Goal: Task Accomplishment & Management: Manage account settings

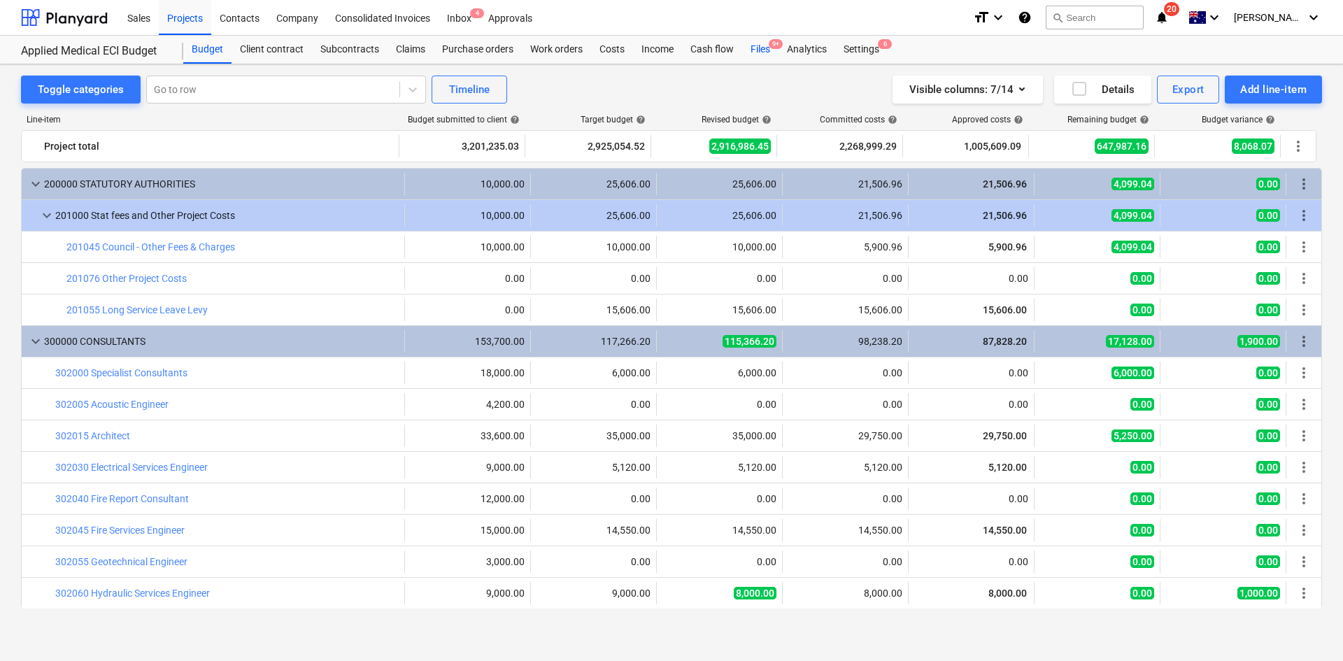
click at [772, 45] on span "9+" at bounding box center [776, 44] width 14 height 10
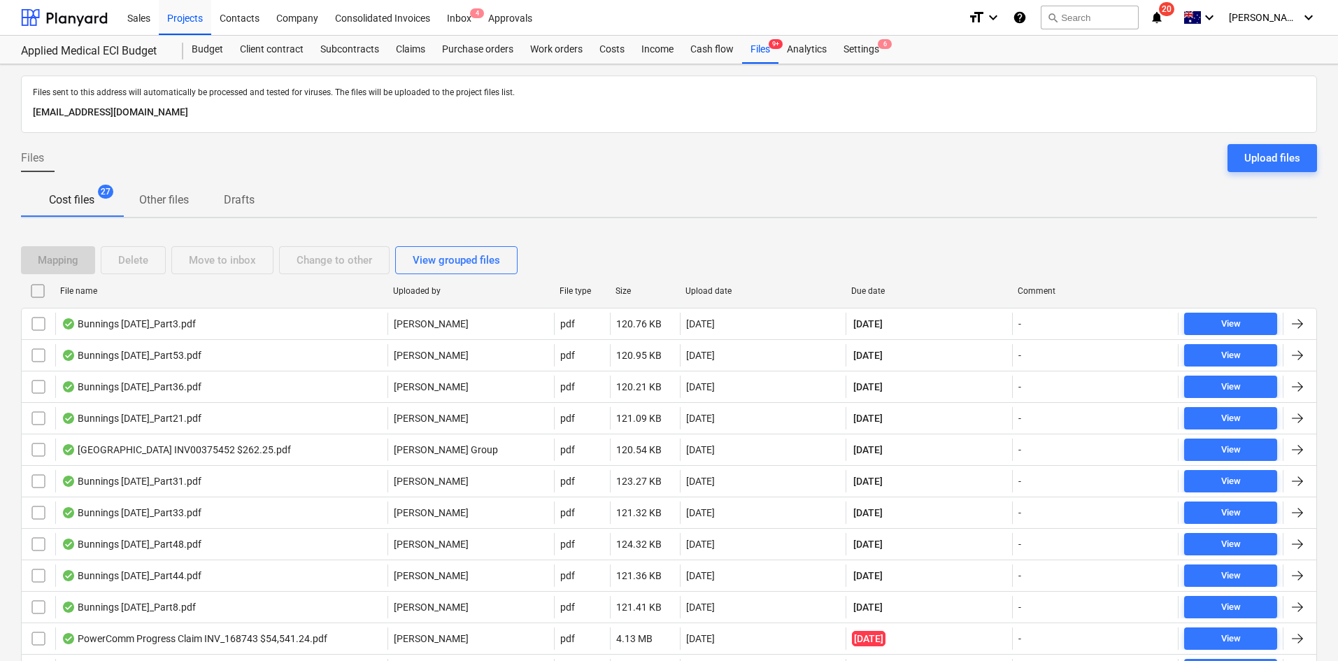
click at [877, 293] on div "Due date" at bounding box center [928, 291] width 155 height 10
checkbox input "false"
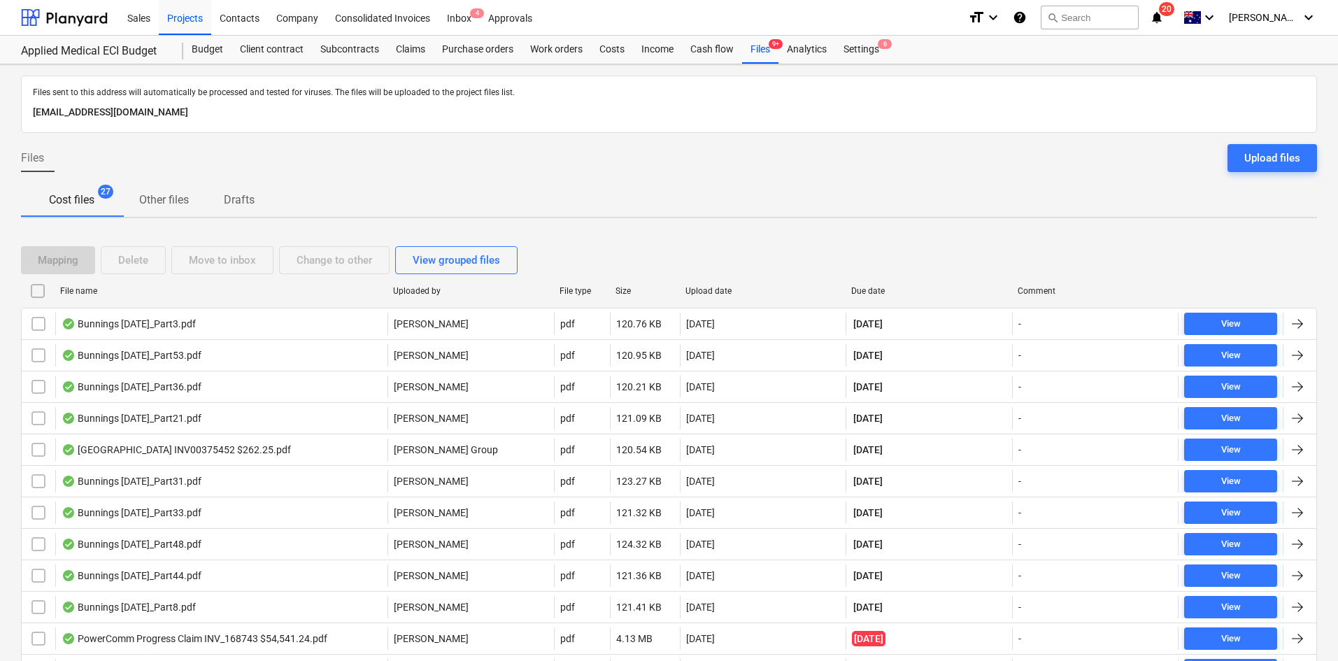
checkbox input "false"
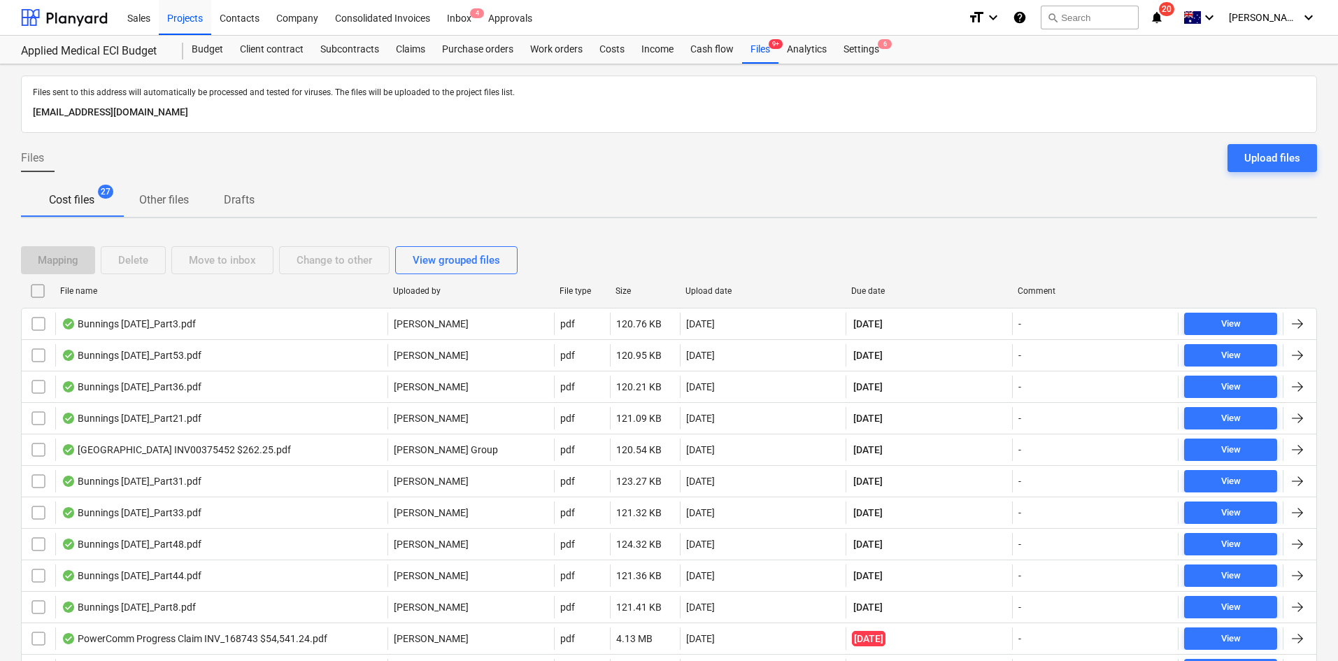
checkbox input "false"
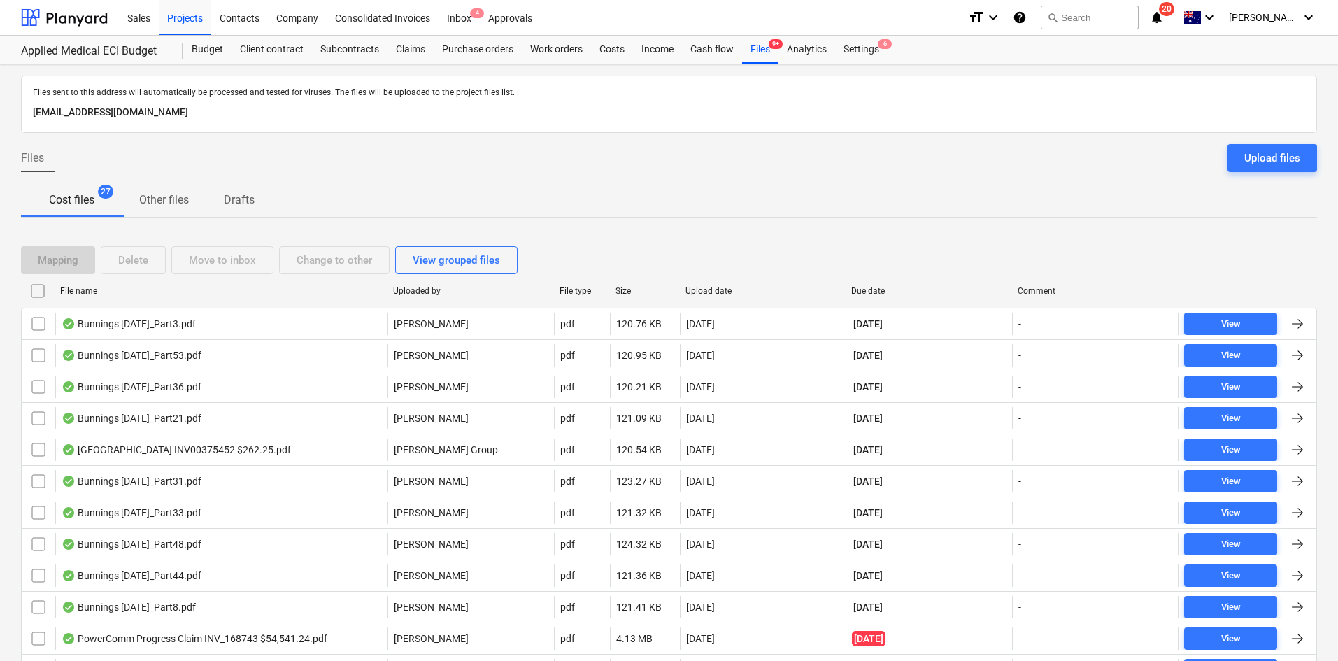
checkbox input "false"
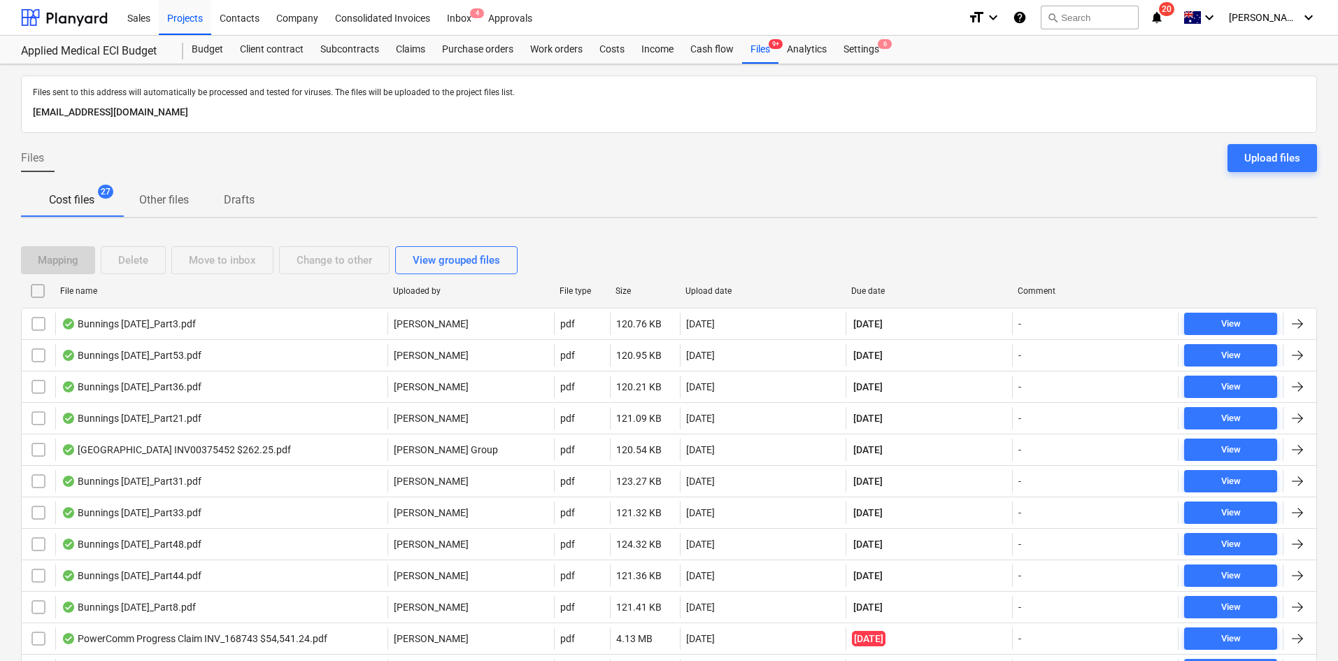
checkbox input "false"
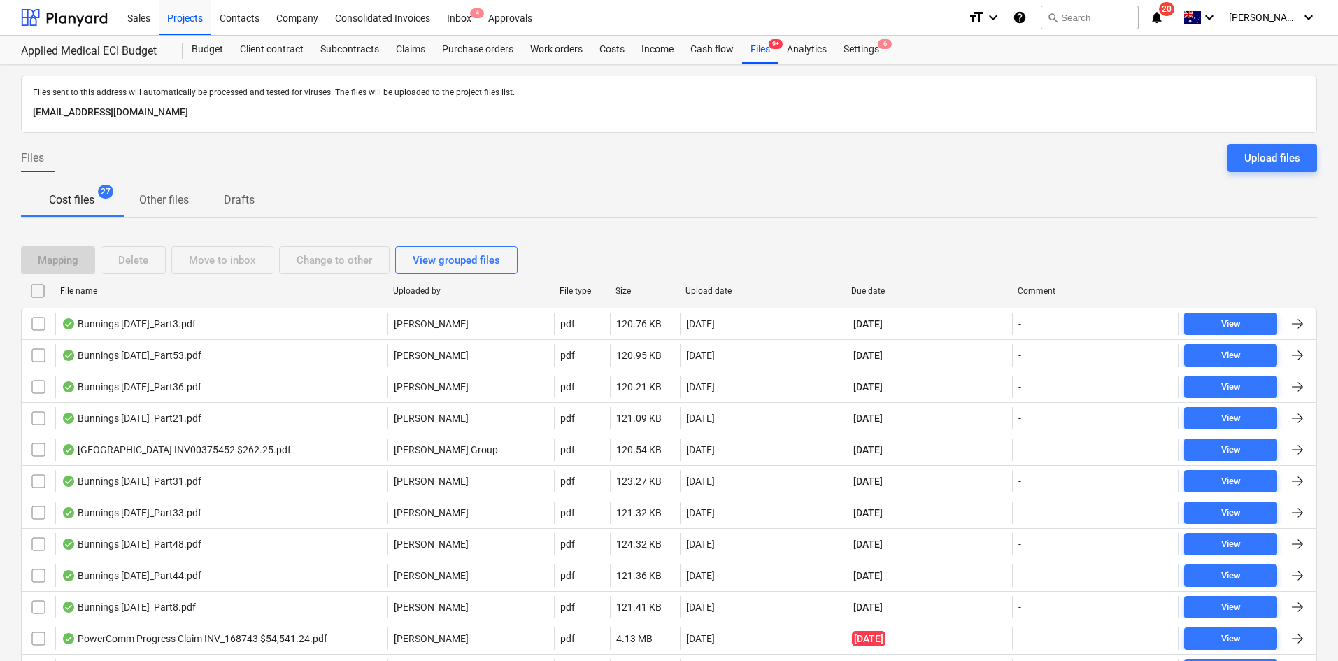
checkbox input "false"
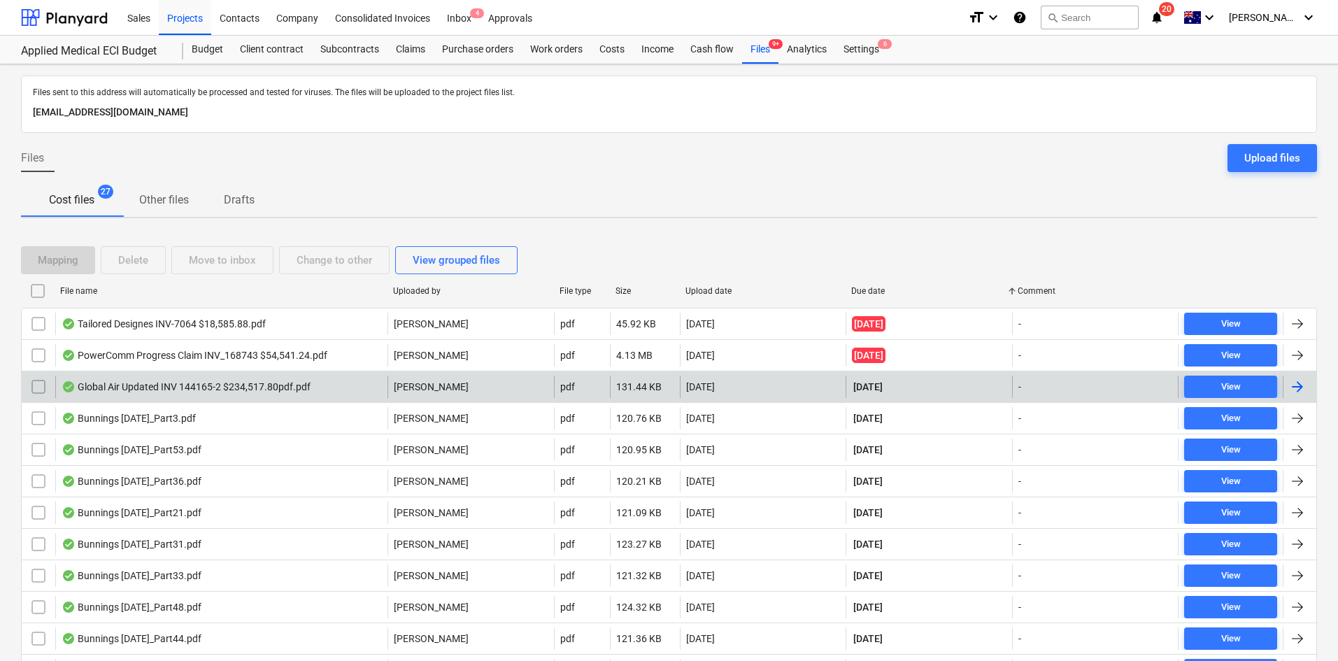
click at [331, 389] on div "Global Air Updated INV 144165-2 $234,517.80pdf.pdf" at bounding box center [221, 387] width 332 height 22
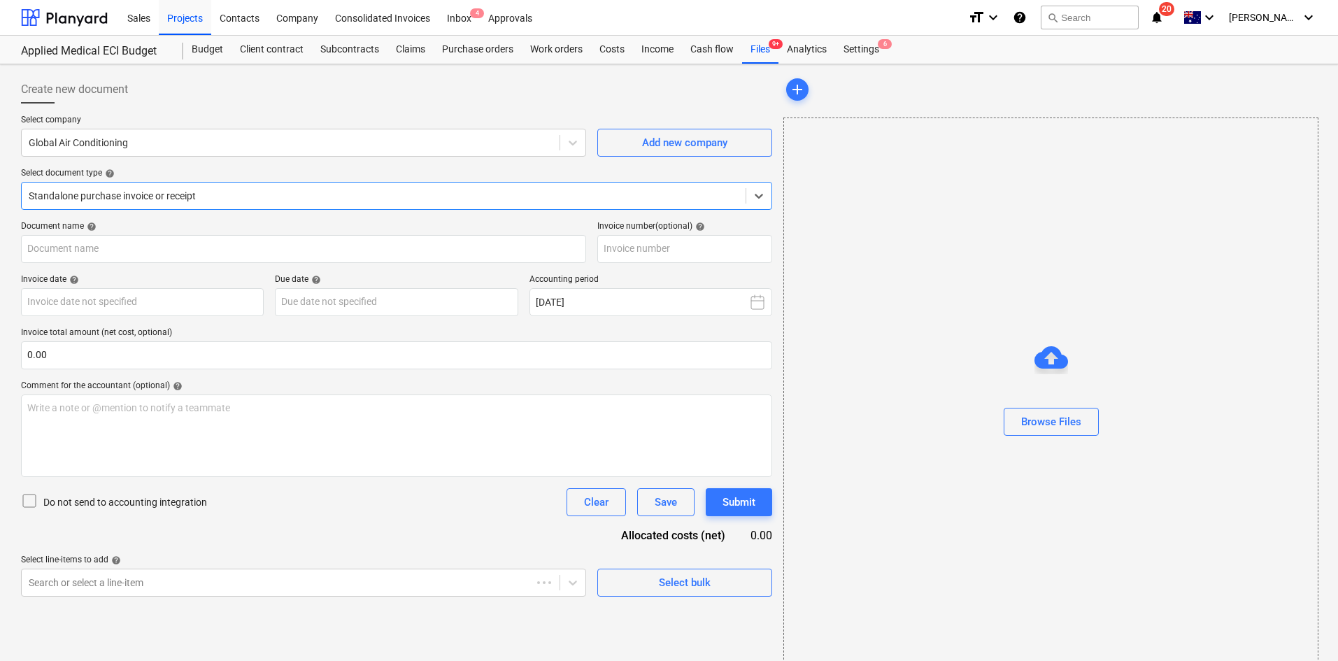
type input "144165-2"
type input "[DATE]"
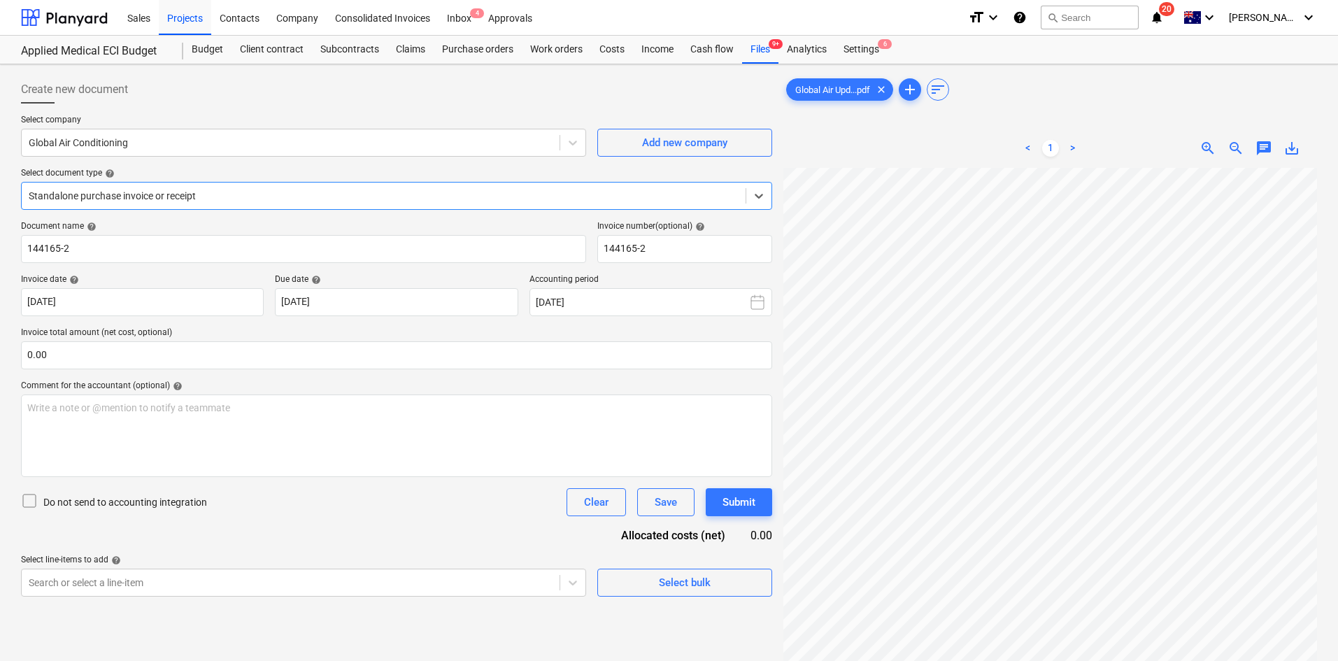
scroll to position [272, 0]
click at [1238, 159] on div "< 1 > zoom_in zoom_out chat 0 save_alt" at bounding box center [1051, 148] width 534 height 39
click at [1238, 153] on span "zoom_out" at bounding box center [1236, 148] width 17 height 17
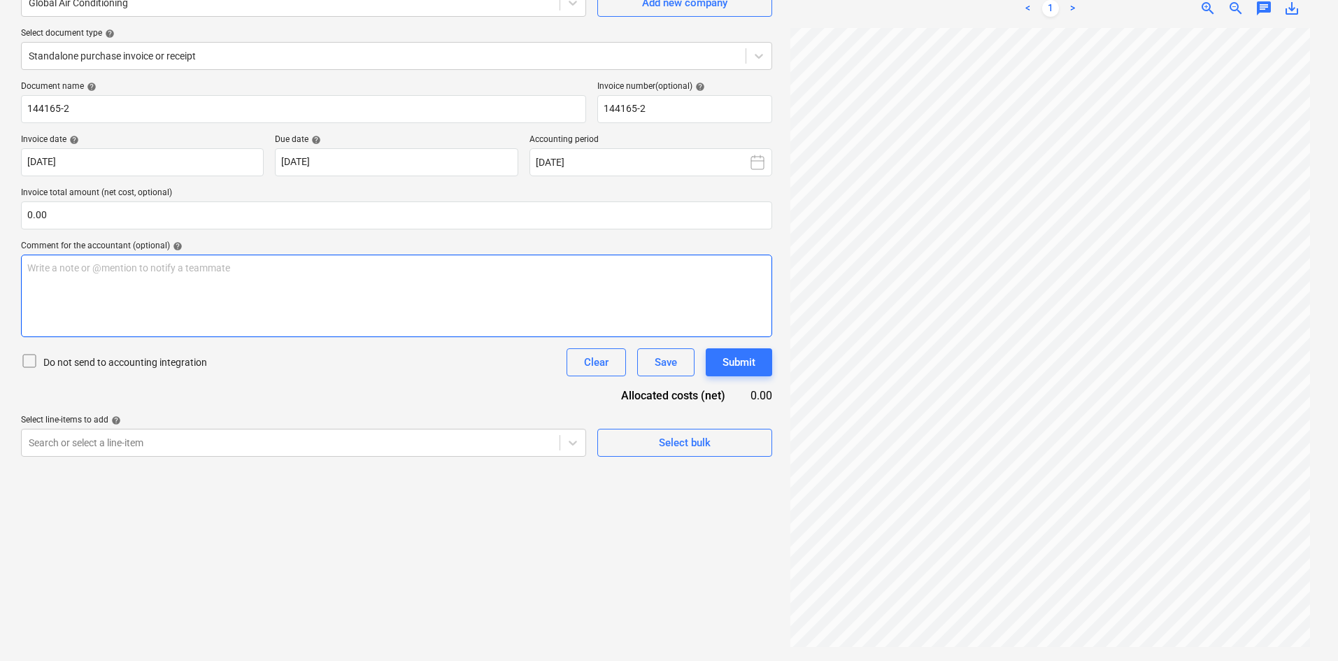
click at [145, 277] on div "Write a note or @mention to notify a teammate [PERSON_NAME]" at bounding box center [396, 296] width 751 height 83
click at [158, 283] on p "﻿" at bounding box center [396, 282] width 739 height 14
click at [166, 268] on p "Invoice before GST - $ 213,198" at bounding box center [396, 268] width 739 height 14
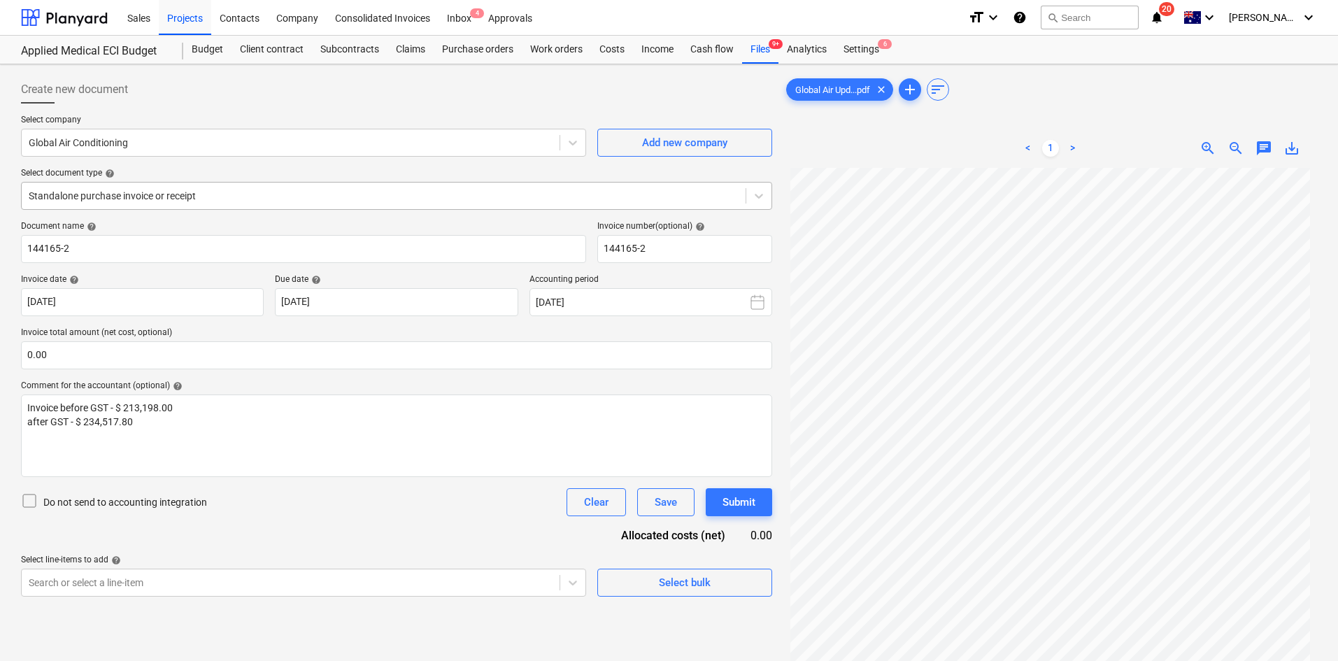
click at [208, 201] on div at bounding box center [384, 196] width 710 height 14
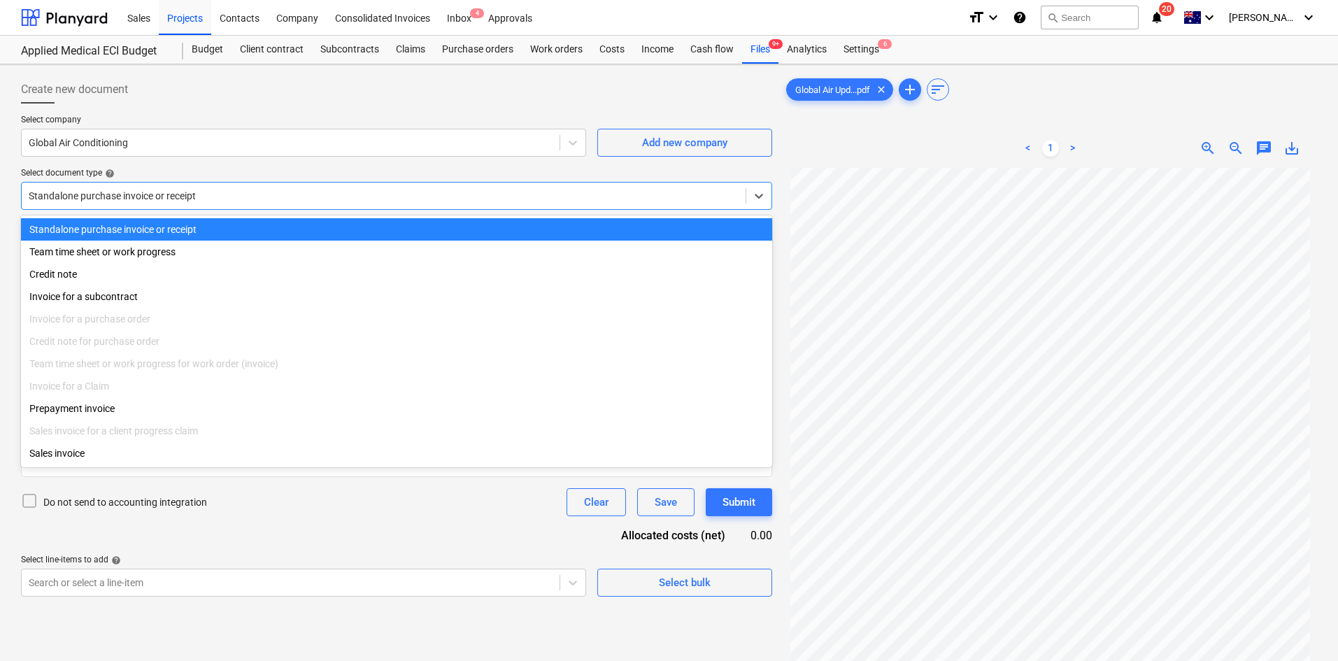
click at [225, 196] on div at bounding box center [384, 196] width 710 height 14
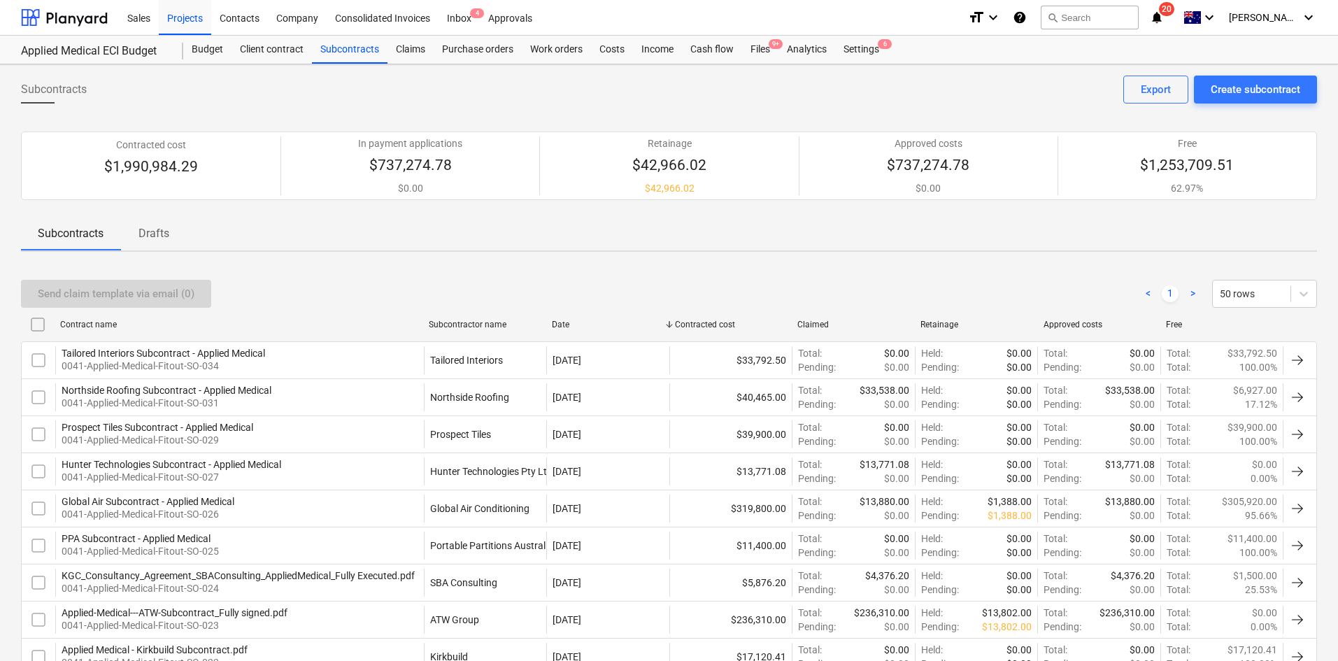
click at [150, 236] on p "Drafts" at bounding box center [154, 233] width 34 height 17
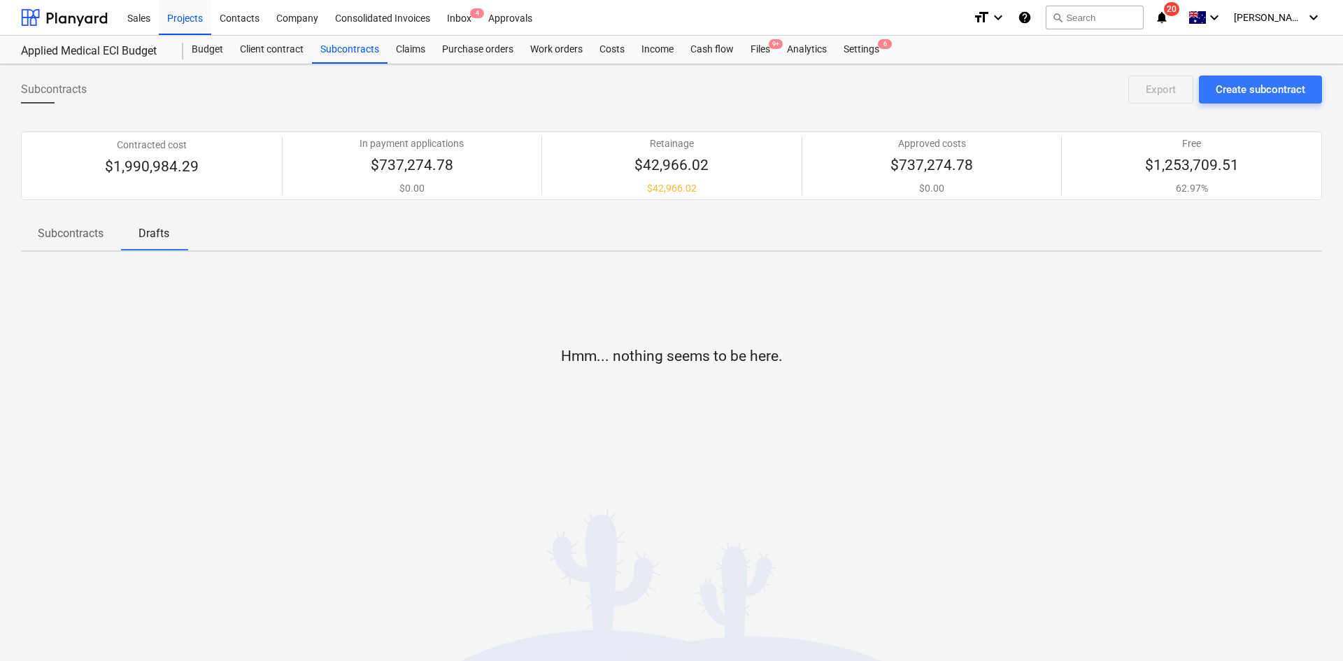
click at [72, 241] on p "Subcontracts" at bounding box center [71, 233] width 66 height 17
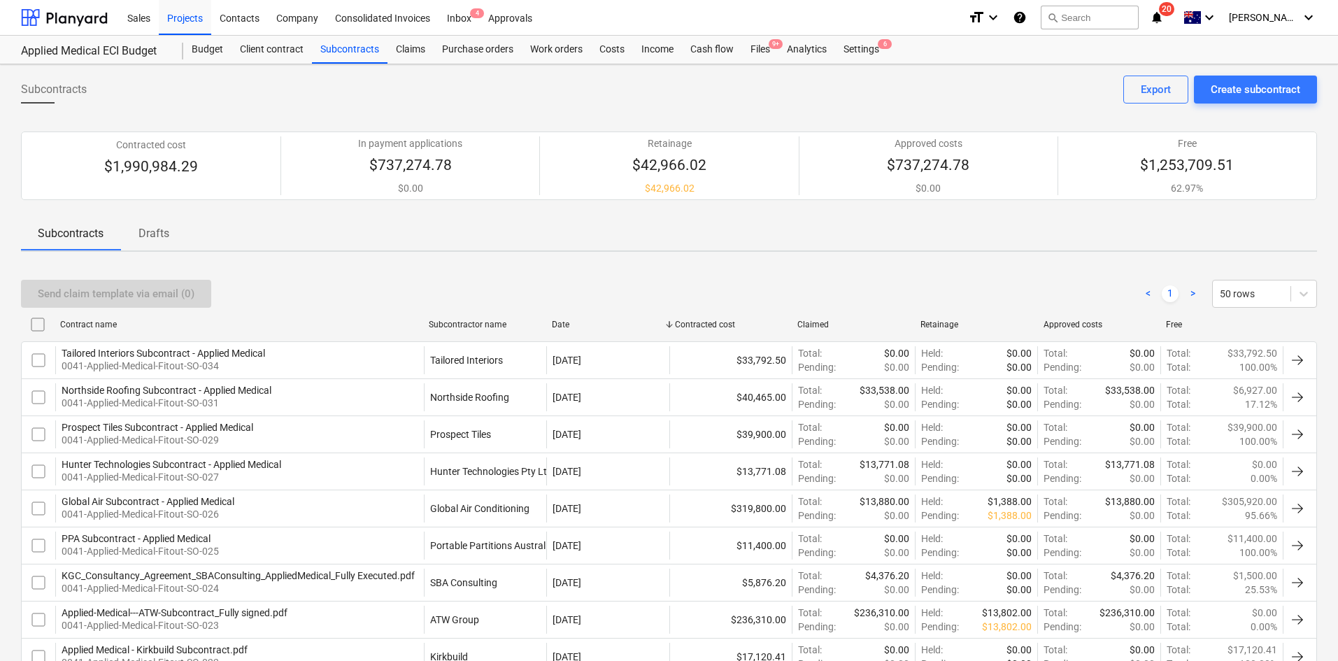
click at [367, 274] on div "Send claim template via email (0) < 1 > 50 rows" at bounding box center [669, 293] width 1296 height 39
click at [420, 57] on div "Claims" at bounding box center [411, 50] width 46 height 28
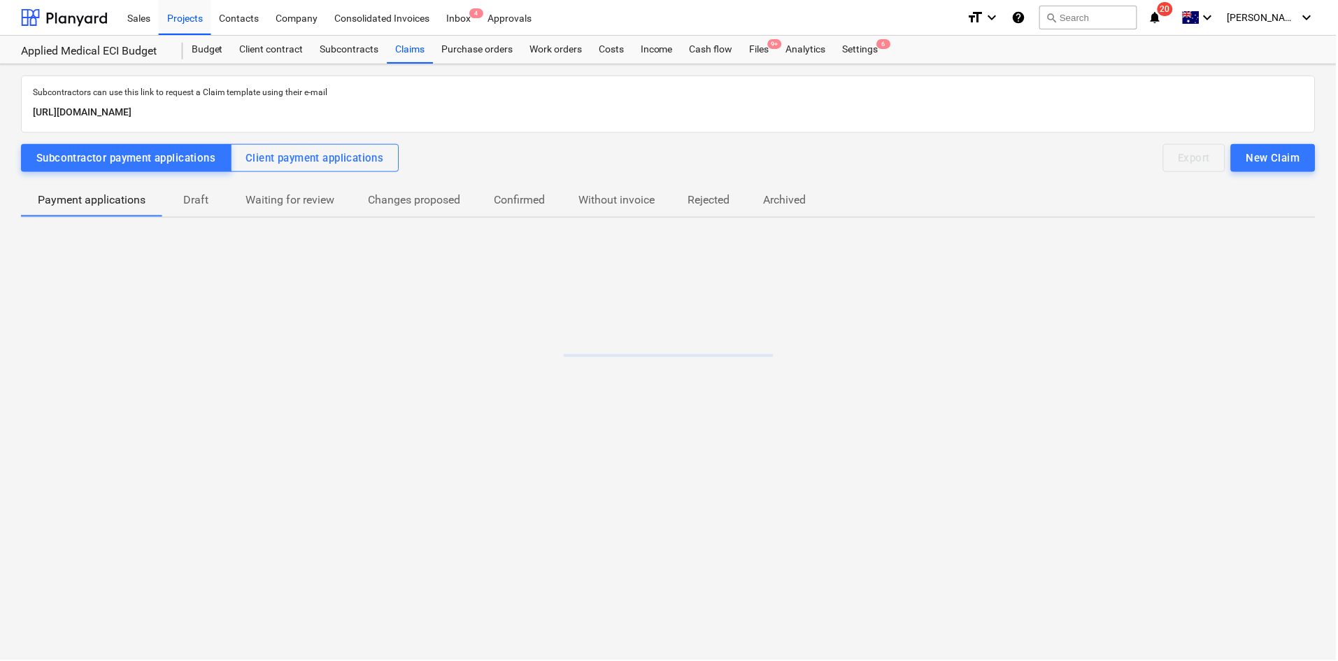
click at [208, 203] on p "Draft" at bounding box center [196, 200] width 34 height 17
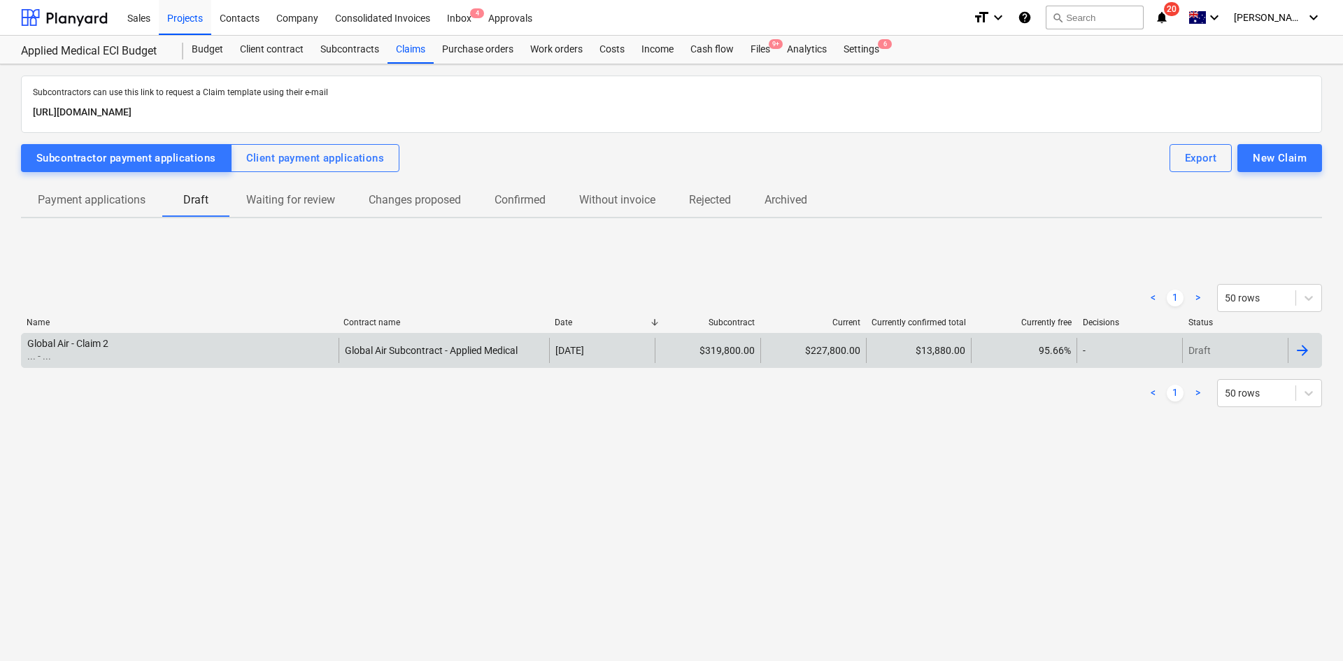
click at [204, 353] on div "Global Air - Claim 2 ... - ..." at bounding box center [180, 350] width 317 height 25
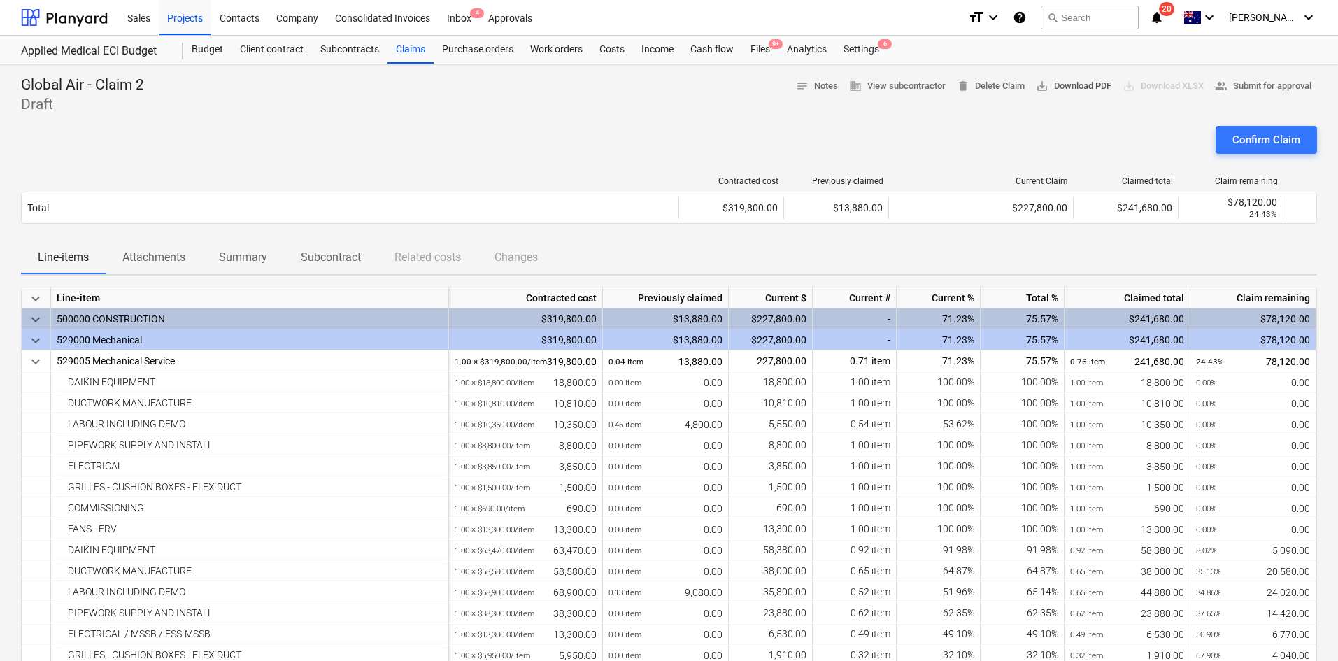
click at [1072, 87] on span "save_alt Download PDF" at bounding box center [1074, 86] width 76 height 16
click at [1164, 16] on icon "notifications" at bounding box center [1157, 17] width 14 height 17
click at [1073, 83] on span "save_alt Download PDF" at bounding box center [1074, 86] width 76 height 16
click at [1036, 81] on span "save_alt" at bounding box center [1042, 86] width 13 height 13
click at [1298, 139] on div "Confirm Claim" at bounding box center [1267, 140] width 68 height 18
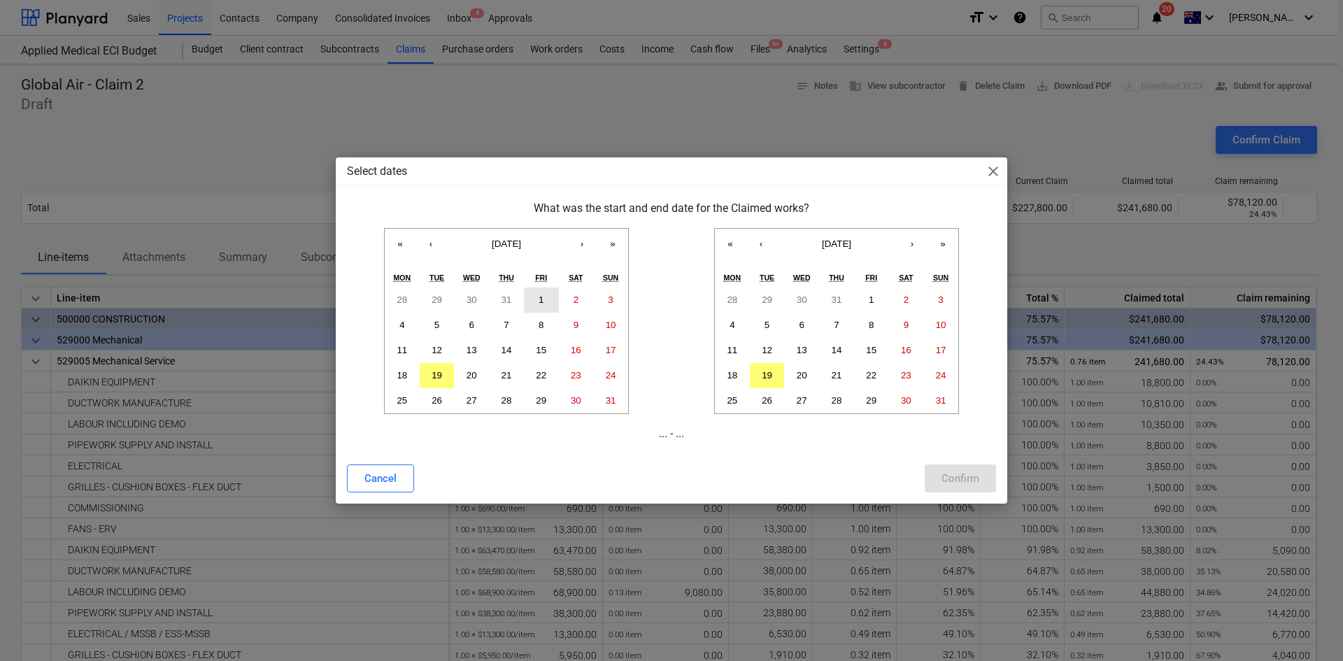
click at [539, 298] on abbr "1" at bounding box center [541, 300] width 5 height 10
click at [929, 400] on button "31" at bounding box center [940, 400] width 35 height 25
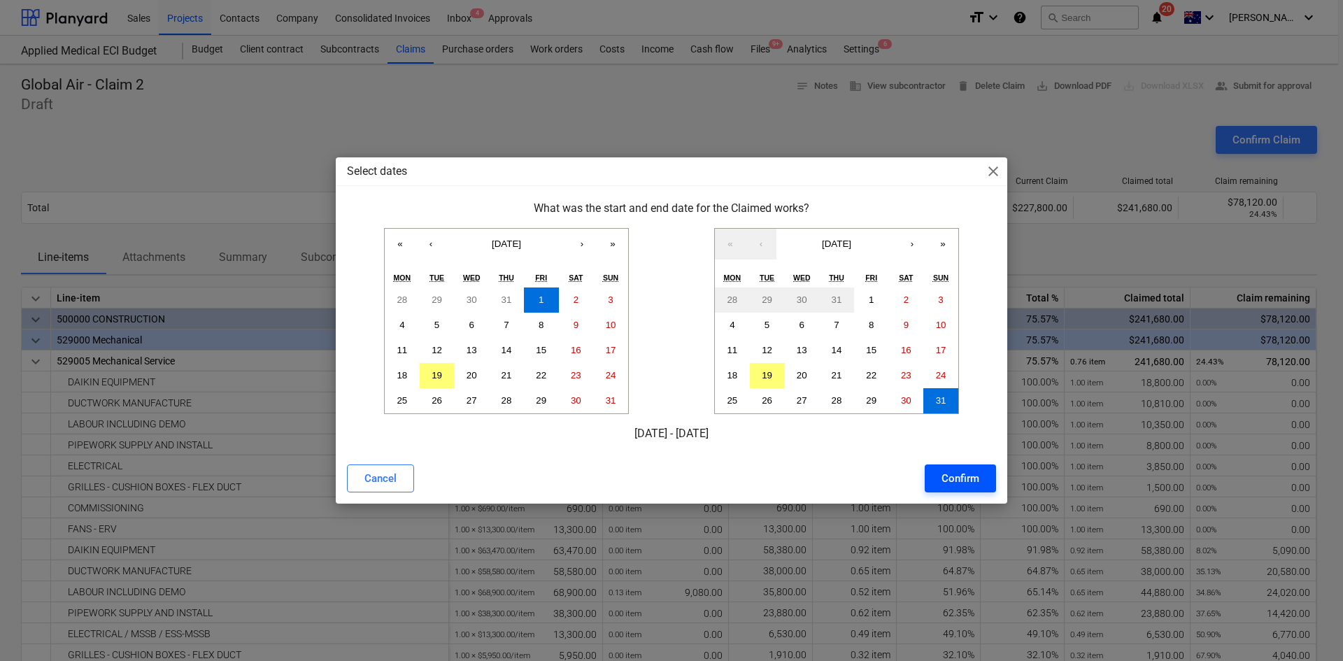
click at [953, 476] on div "Confirm" at bounding box center [961, 478] width 38 height 18
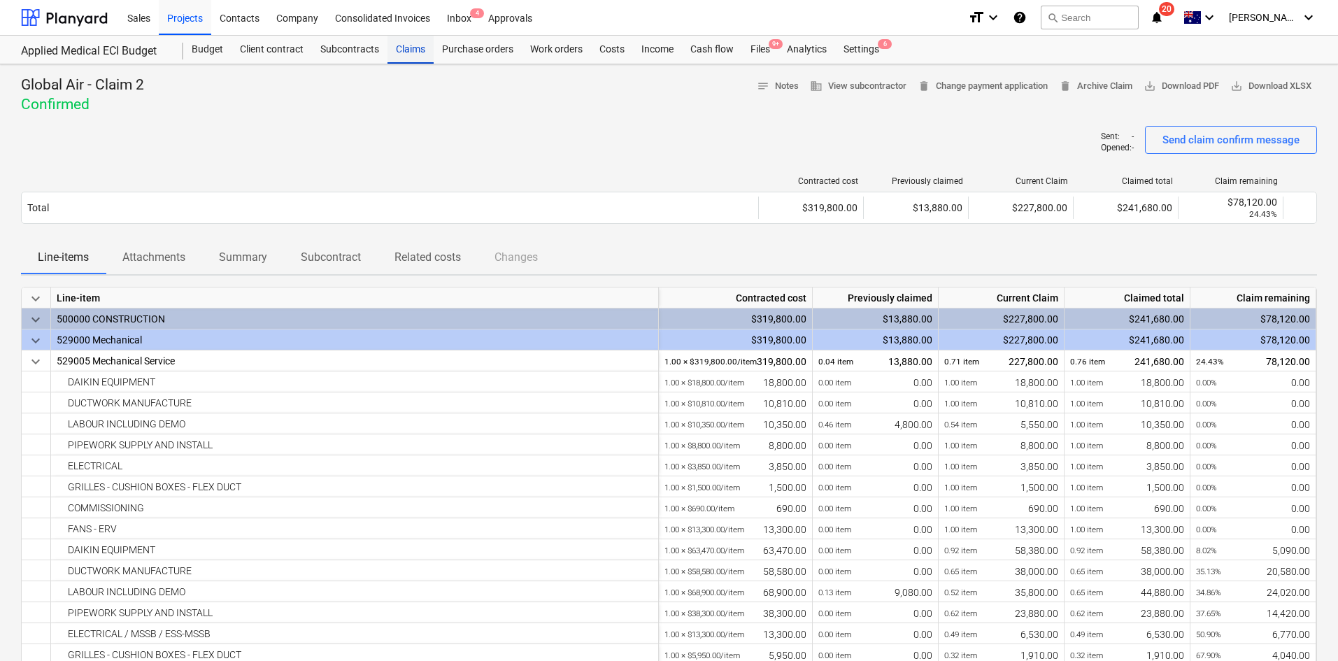
click at [411, 46] on div "Claims" at bounding box center [411, 50] width 46 height 28
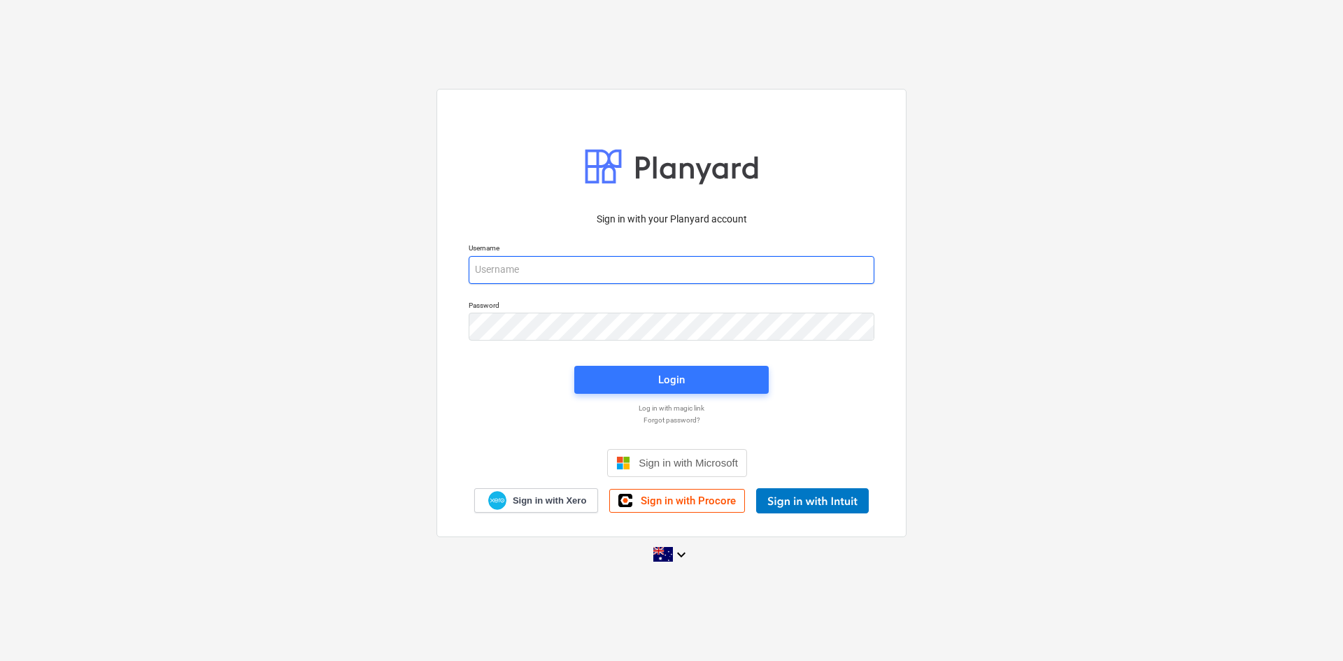
type input "[EMAIL_ADDRESS][DOMAIN_NAME]"
click at [205, 437] on div "Sign in with your Planyard account Username [EMAIL_ADDRESS][DOMAIN_NAME] Passwo…" at bounding box center [671, 330] width 1343 height 505
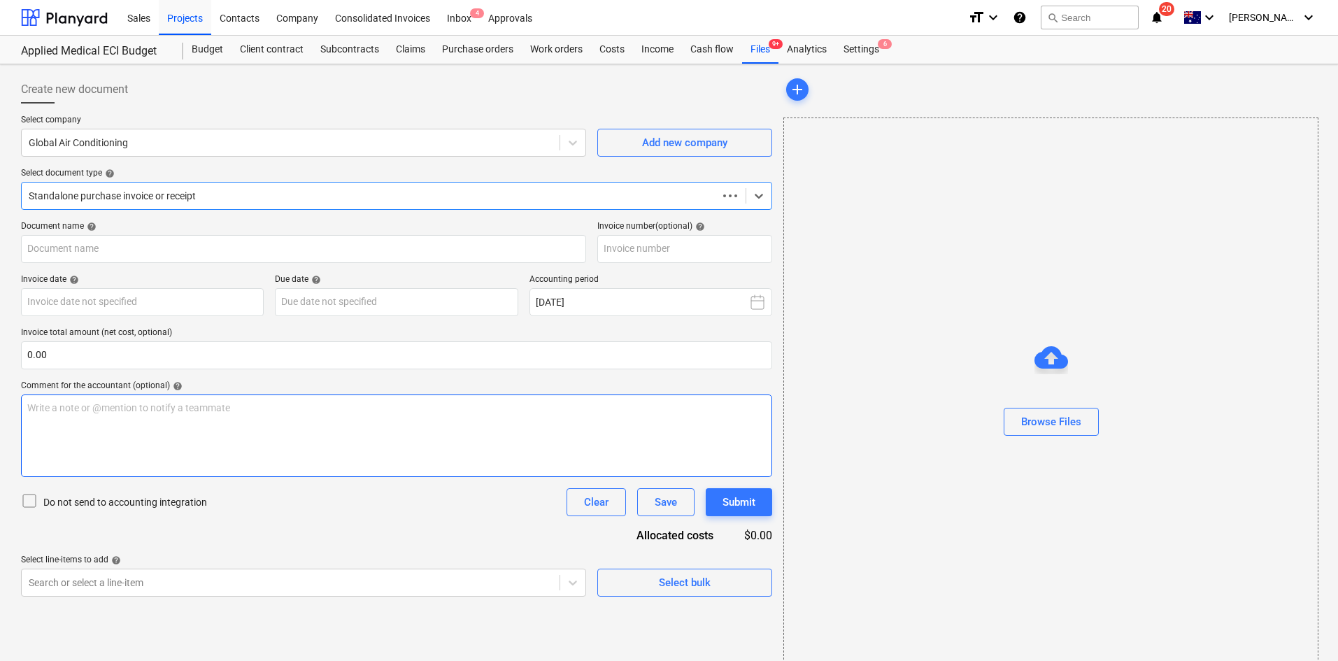
type input "144165-2"
type input "[DATE]"
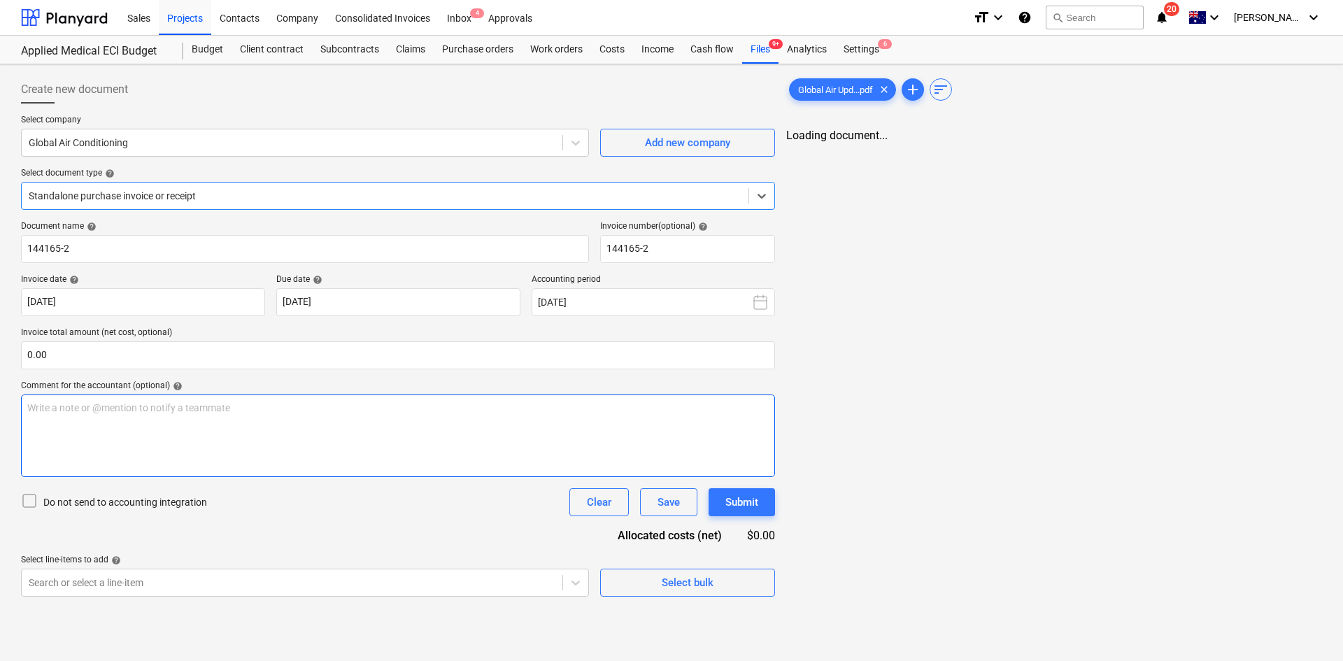
click at [171, 430] on div "Write a note or @mention to notify a teammate [PERSON_NAME]" at bounding box center [398, 436] width 754 height 83
click at [175, 411] on p "Invocie to be paid," at bounding box center [396, 408] width 739 height 14
click at [146, 433] on div "Invocie to be paid, before GST - $" at bounding box center [396, 436] width 751 height 83
click at [113, 426] on p "before GST - $" at bounding box center [396, 422] width 739 height 14
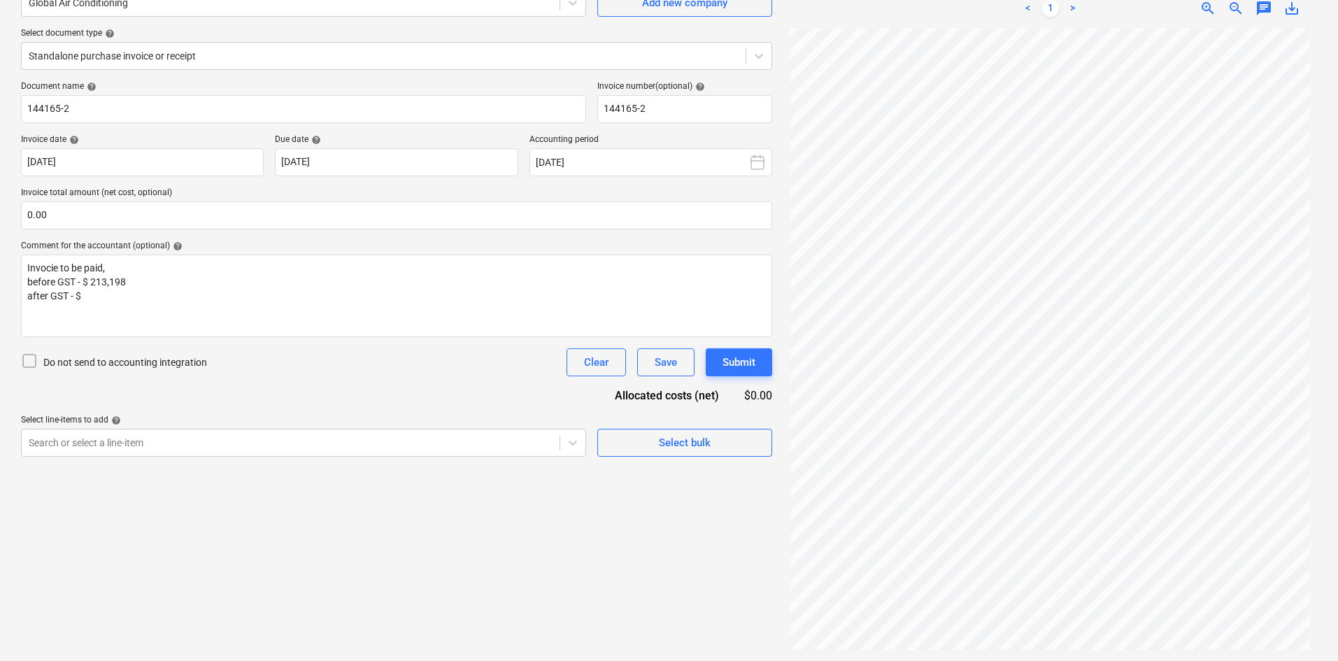
scroll to position [118, 0]
drag, startPoint x: 122, startPoint y: 305, endPoint x: 129, endPoint y: 298, distance: 9.4
click at [122, 305] on div "Invocie to be paid, before GST - $ 213,198 after GST - $" at bounding box center [396, 296] width 751 height 83
click at [41, 266] on span "Invocie to be paid," at bounding box center [66, 267] width 78 height 11
click at [220, 299] on p "after GST - $ 234,517.8" at bounding box center [396, 296] width 739 height 14
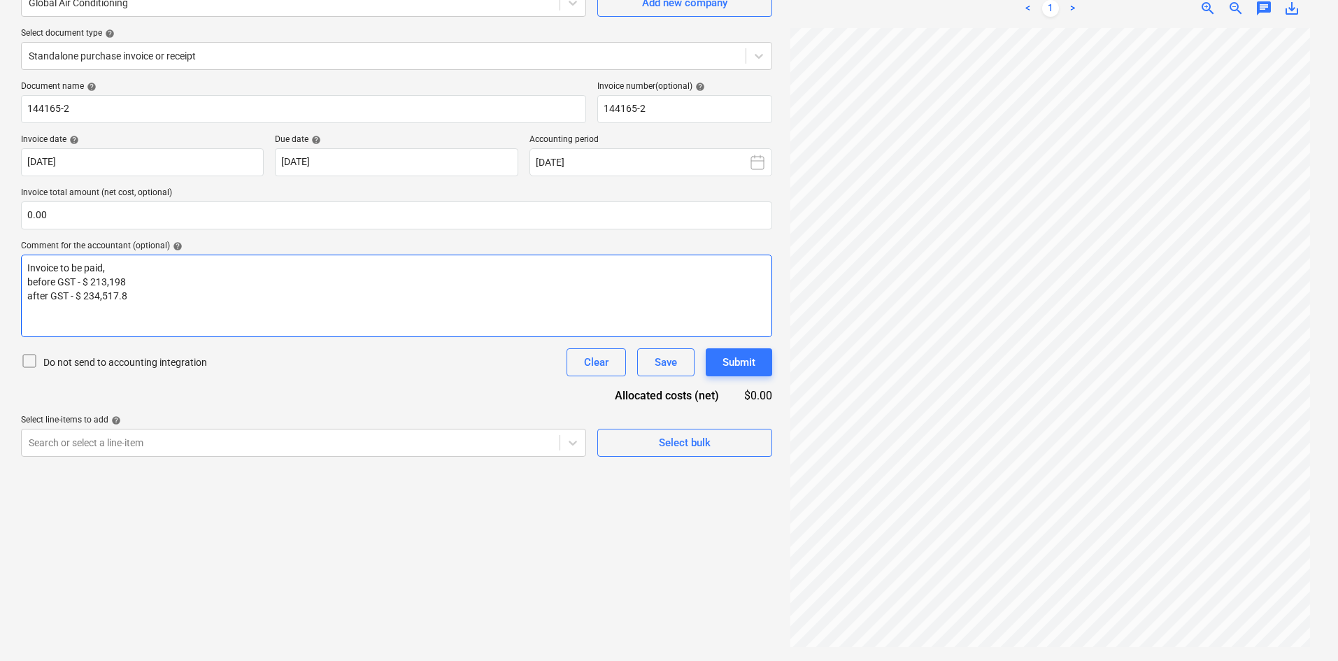
click at [130, 281] on p "before GST - $ 213,198" at bounding box center [396, 282] width 739 height 14
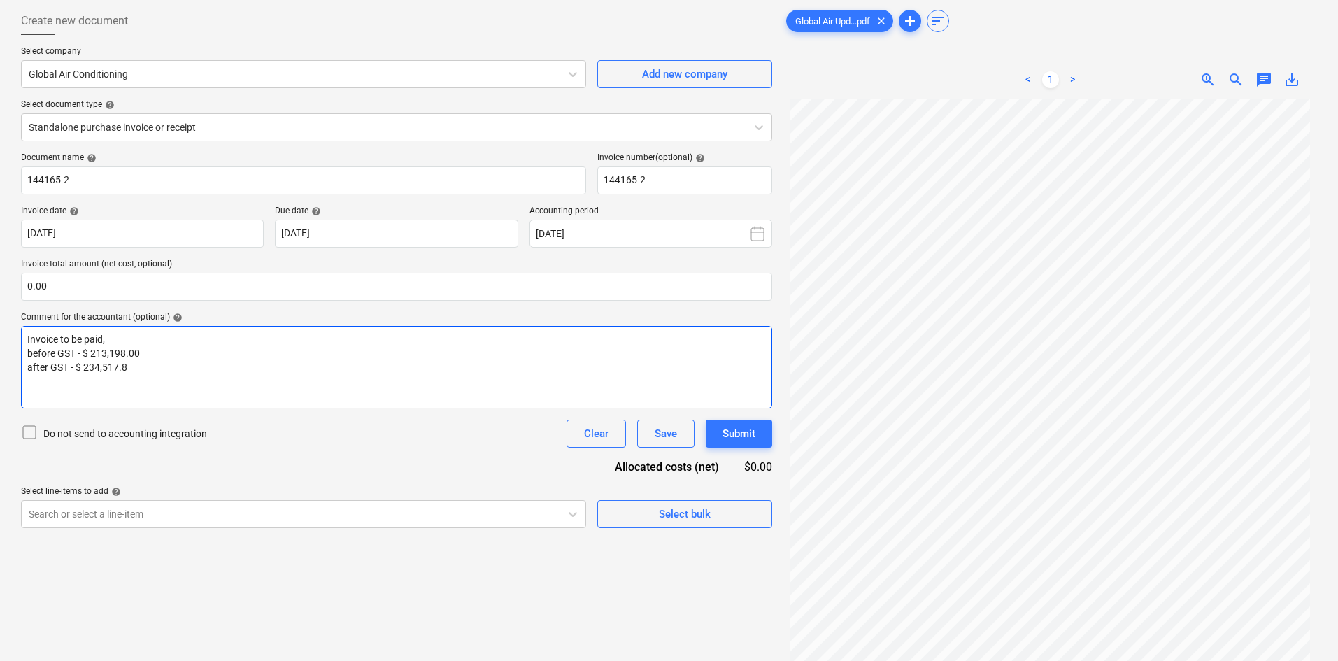
scroll to position [0, 0]
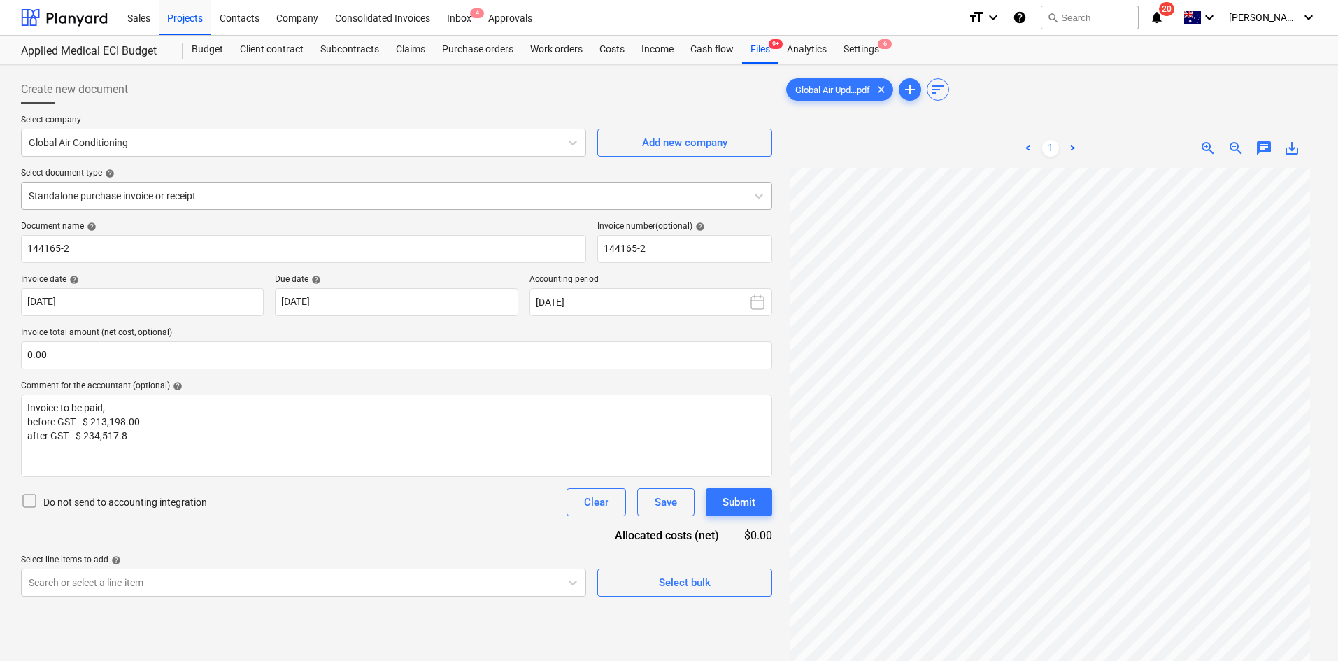
click at [176, 194] on div at bounding box center [384, 196] width 710 height 14
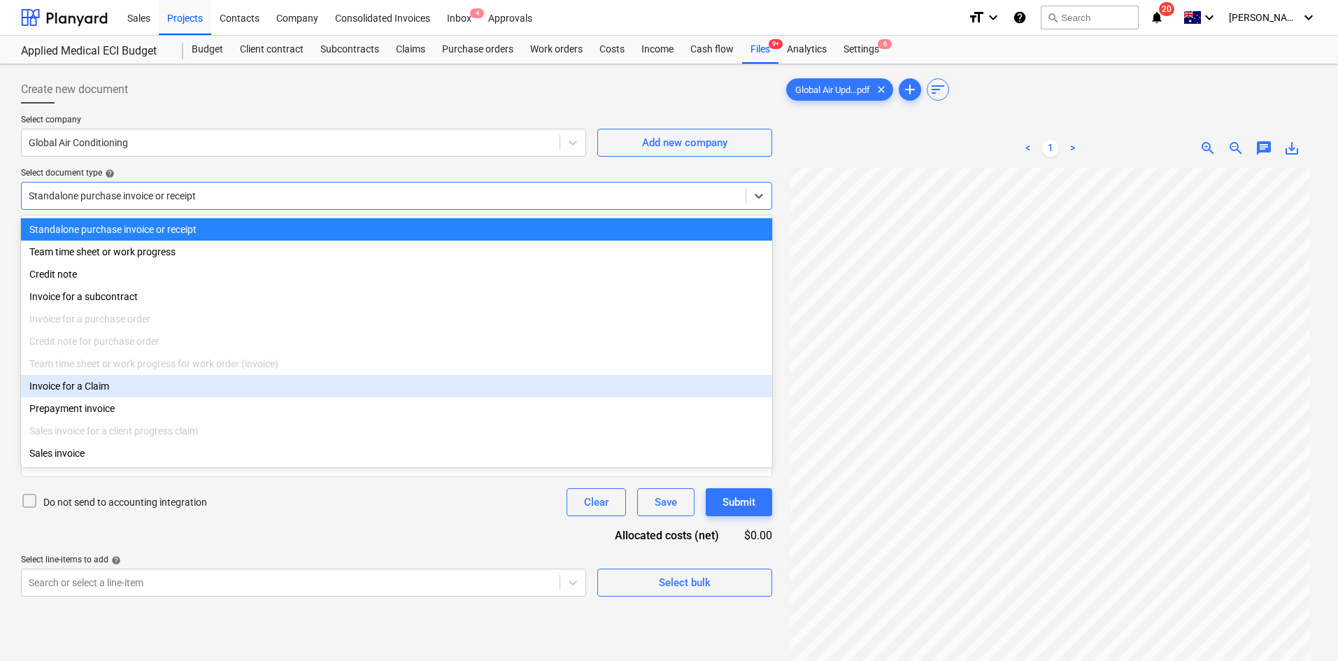
click at [120, 397] on div "Invoice for a Claim" at bounding box center [396, 386] width 751 height 22
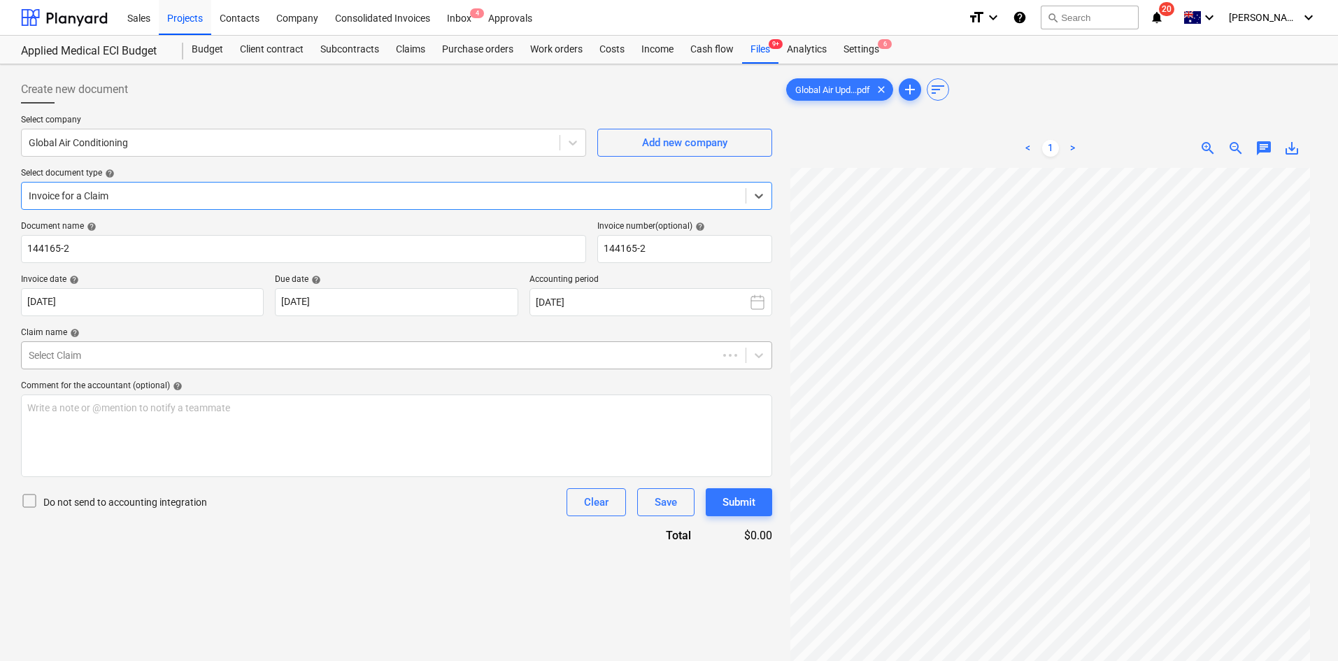
click at [126, 362] on div at bounding box center [370, 355] width 682 height 14
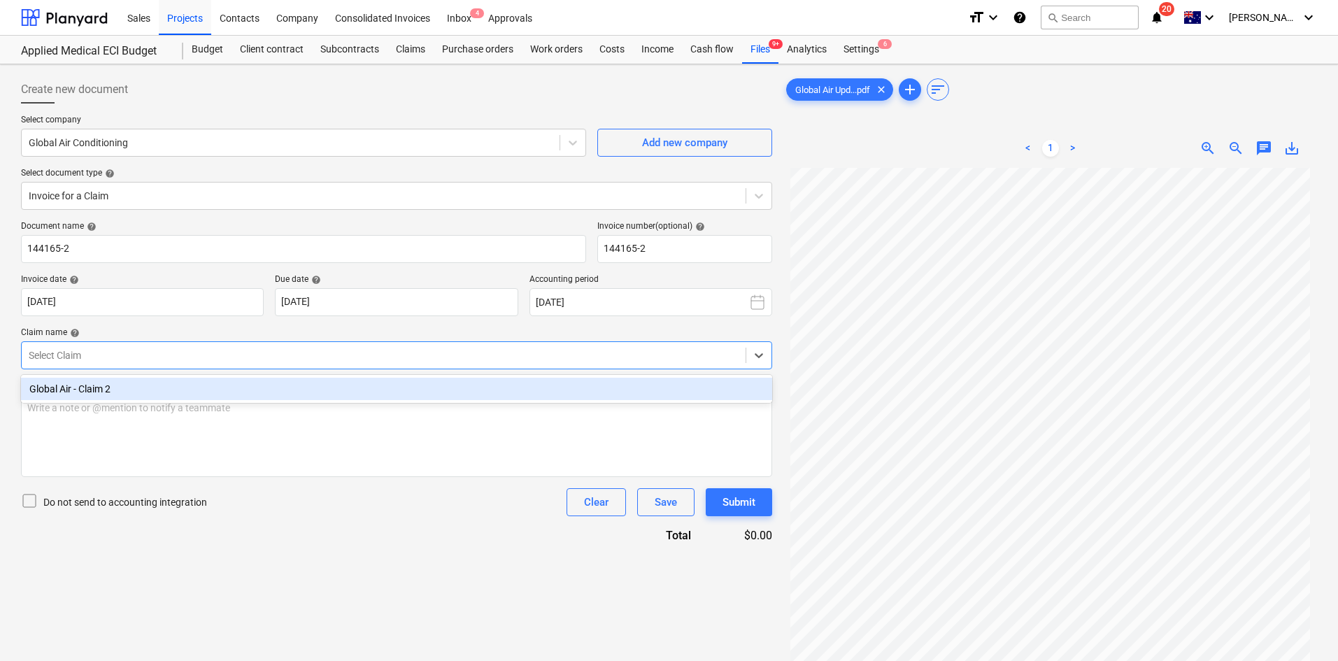
click at [194, 390] on div "Global Air - Claim 2" at bounding box center [396, 389] width 751 height 22
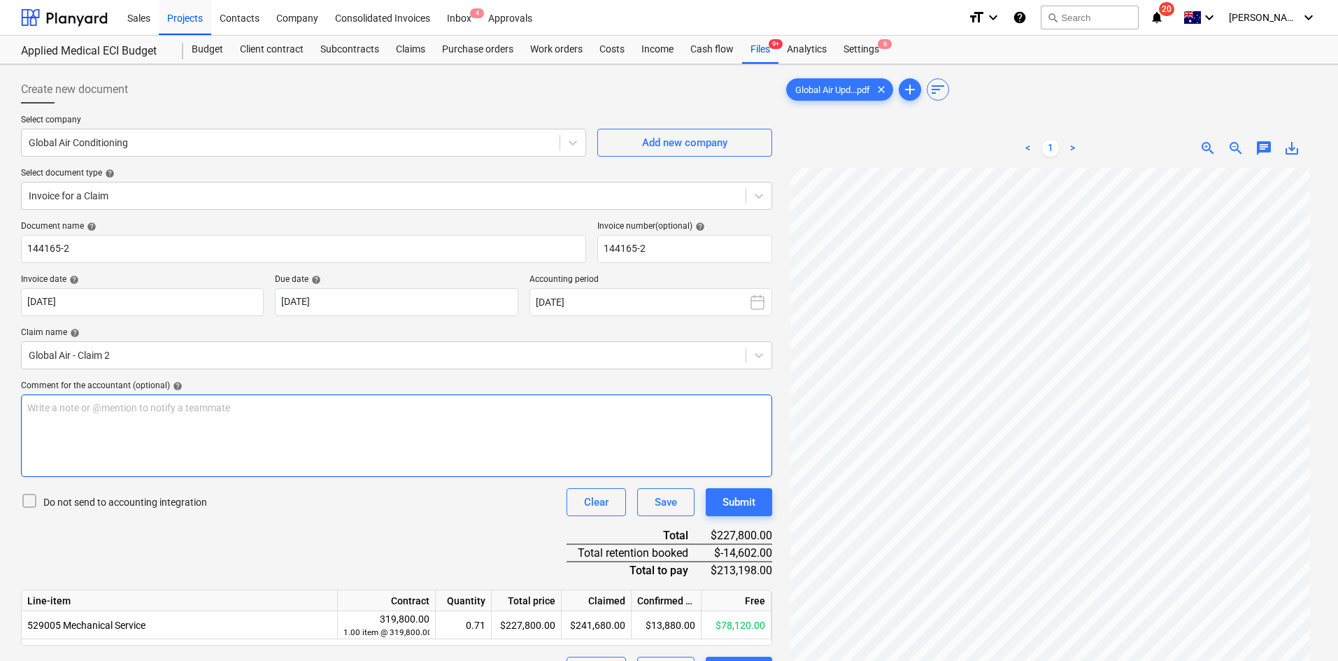
click at [186, 432] on div "Write a note or @mention to notify a teammate [PERSON_NAME]" at bounding box center [396, 436] width 751 height 83
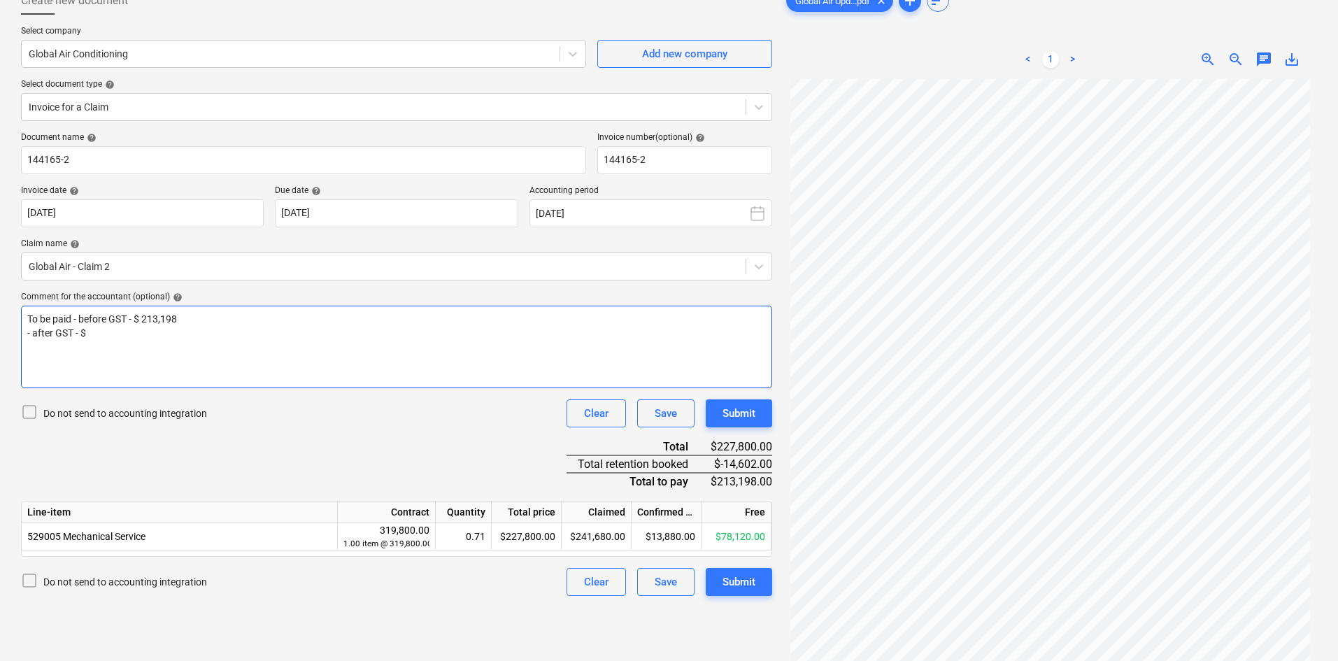
scroll to position [140, 0]
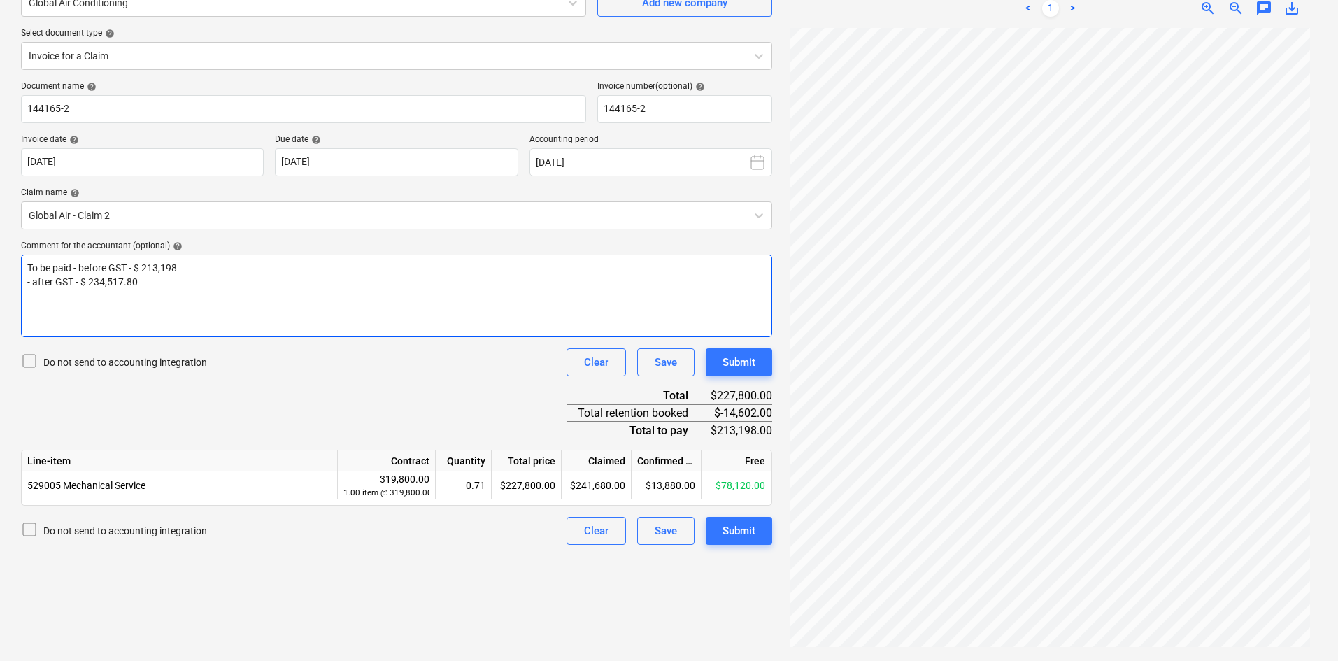
click at [283, 274] on p "To be paid - before GST - $ 213,198" at bounding box center [396, 268] width 739 height 14
click at [250, 314] on div "To be paid - before GST - $ 213,198 - after GST - $ 234,517.80" at bounding box center [396, 296] width 751 height 83
click at [180, 264] on p "To be paid - before GST - $ 213,198" at bounding box center [396, 268] width 739 height 14
click at [340, 299] on div "To be paid - before GST - $ 213,198.00 - after GST - $ 234,517.80" at bounding box center [396, 296] width 751 height 83
click at [742, 533] on div "Submit" at bounding box center [739, 531] width 33 height 18
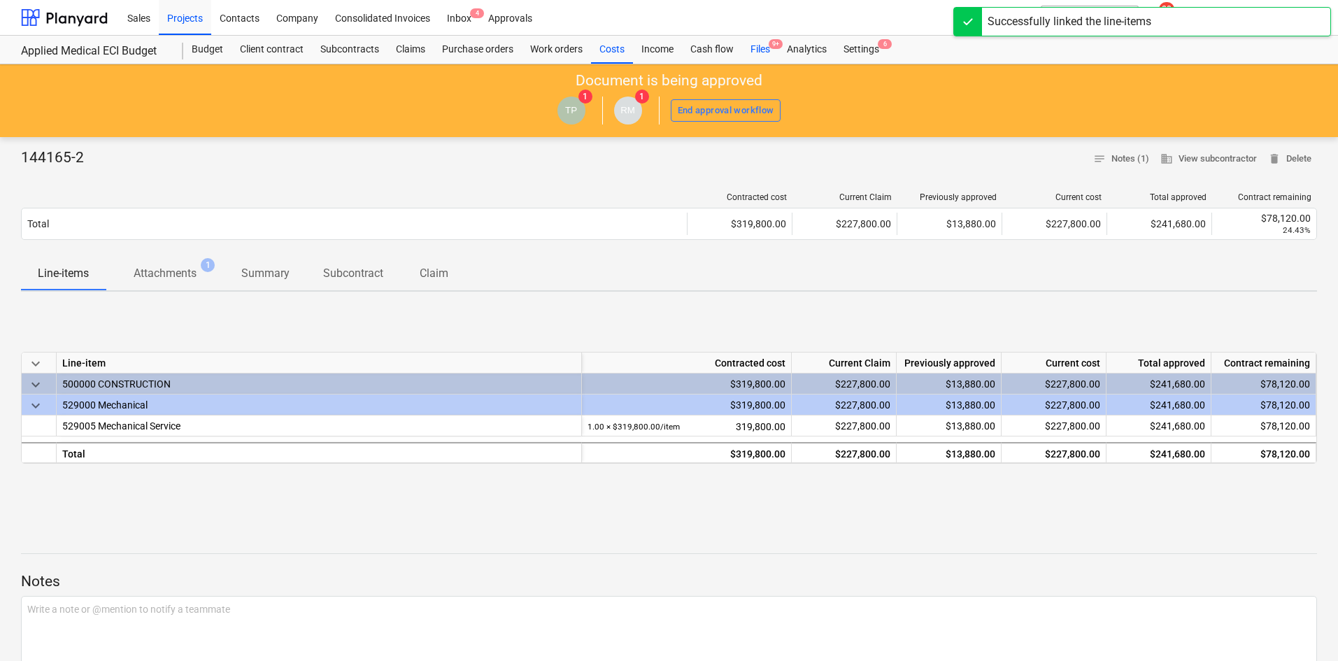
click at [761, 49] on div "Files 9+" at bounding box center [760, 50] width 36 height 28
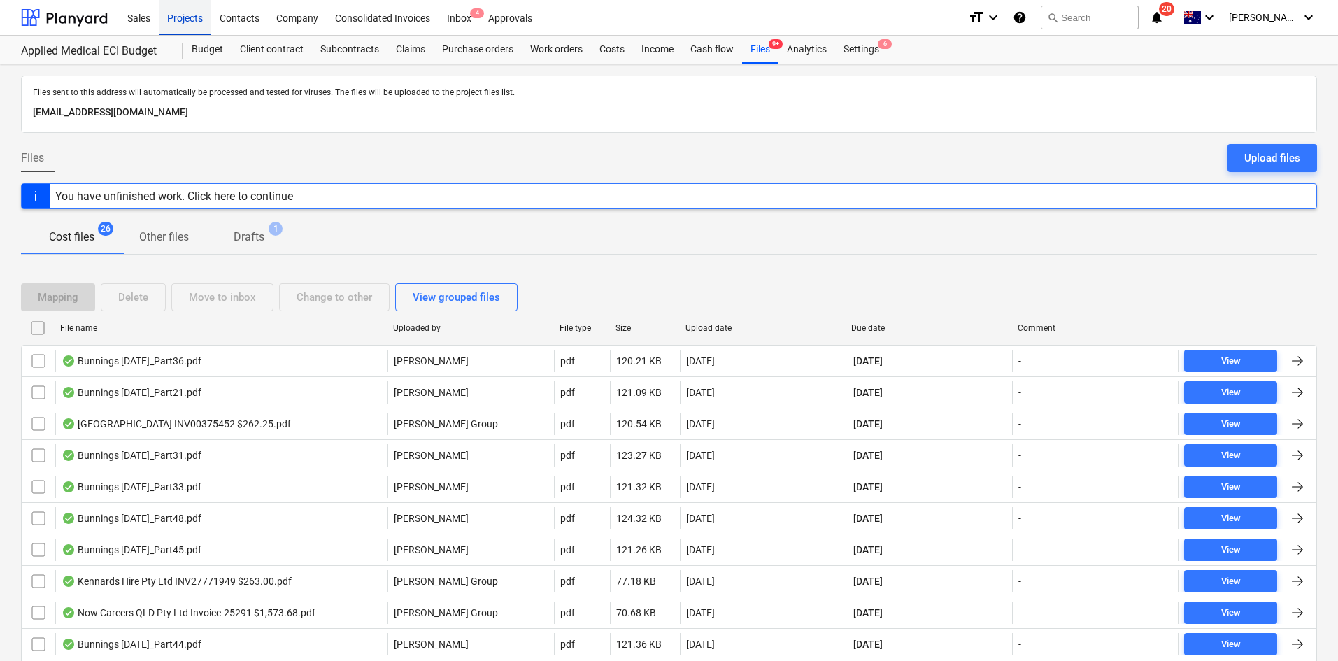
click at [177, 13] on div "Projects" at bounding box center [185, 17] width 52 height 36
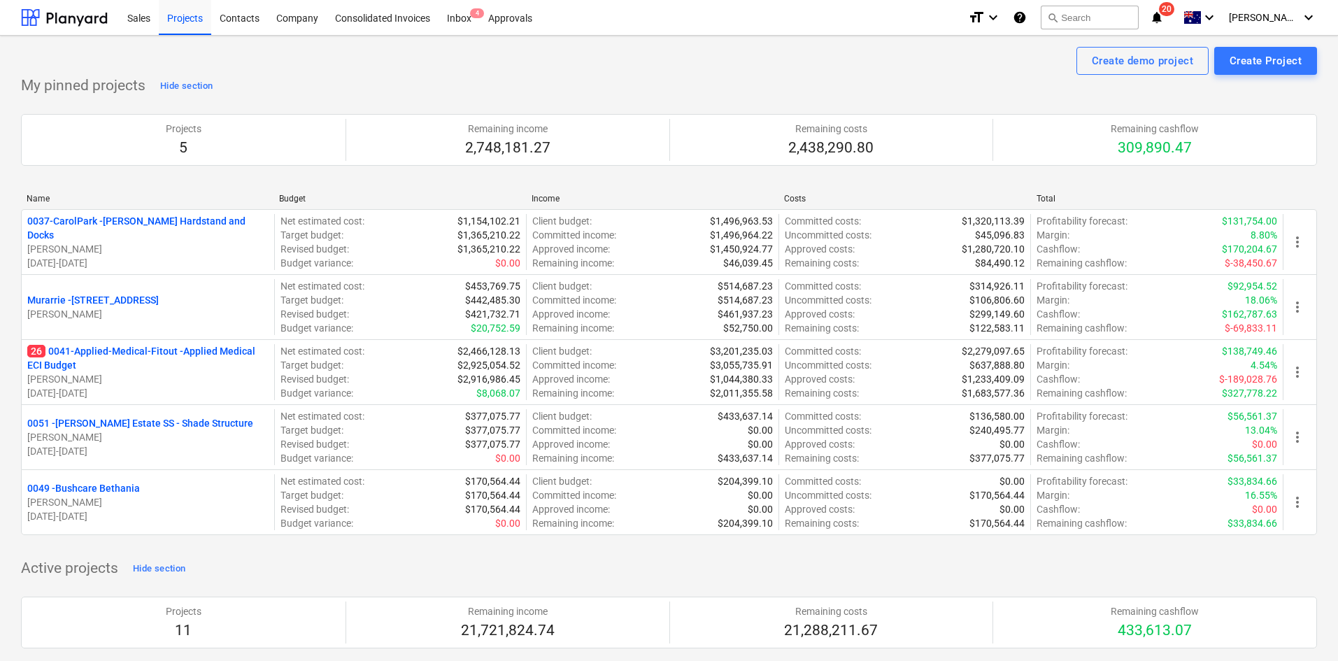
click at [256, 76] on div "My pinned projects Hide section Projects 5 Remaining income 2,748,181.27 Remain…" at bounding box center [669, 313] width 1296 height 477
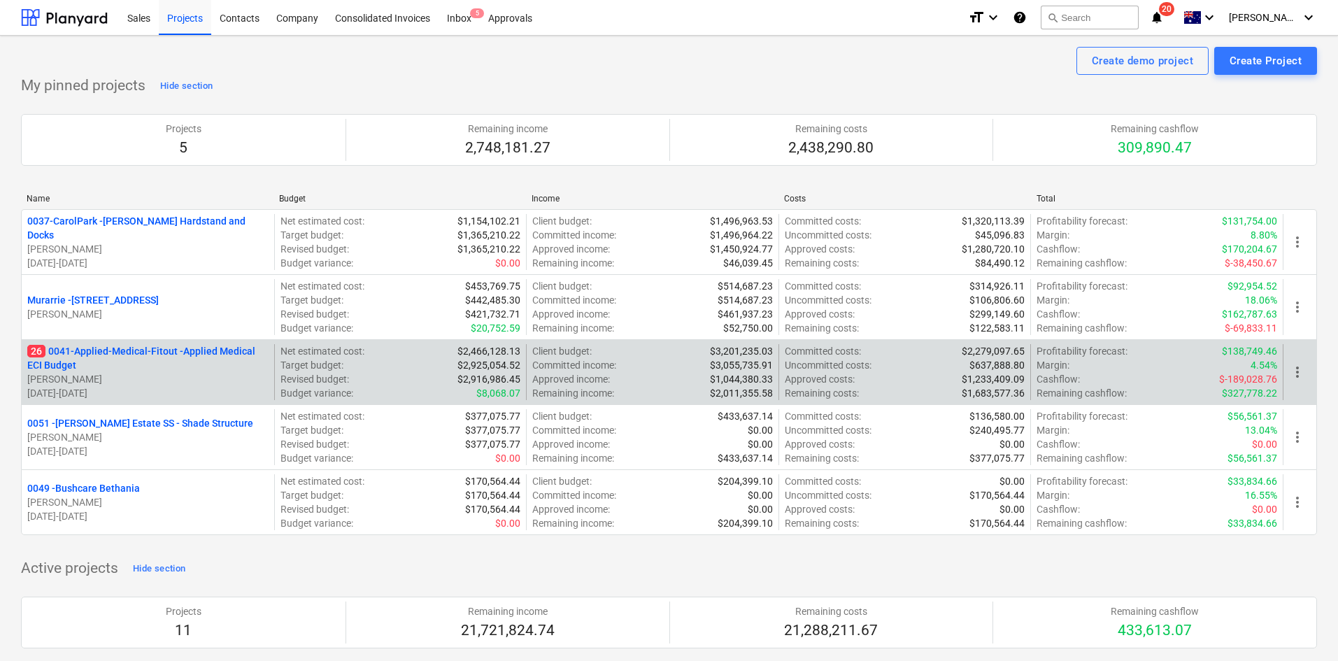
click at [119, 357] on p "26 0041-Applied-Medical-Fitout - Applied Medical ECI Budget" at bounding box center [147, 358] width 241 height 28
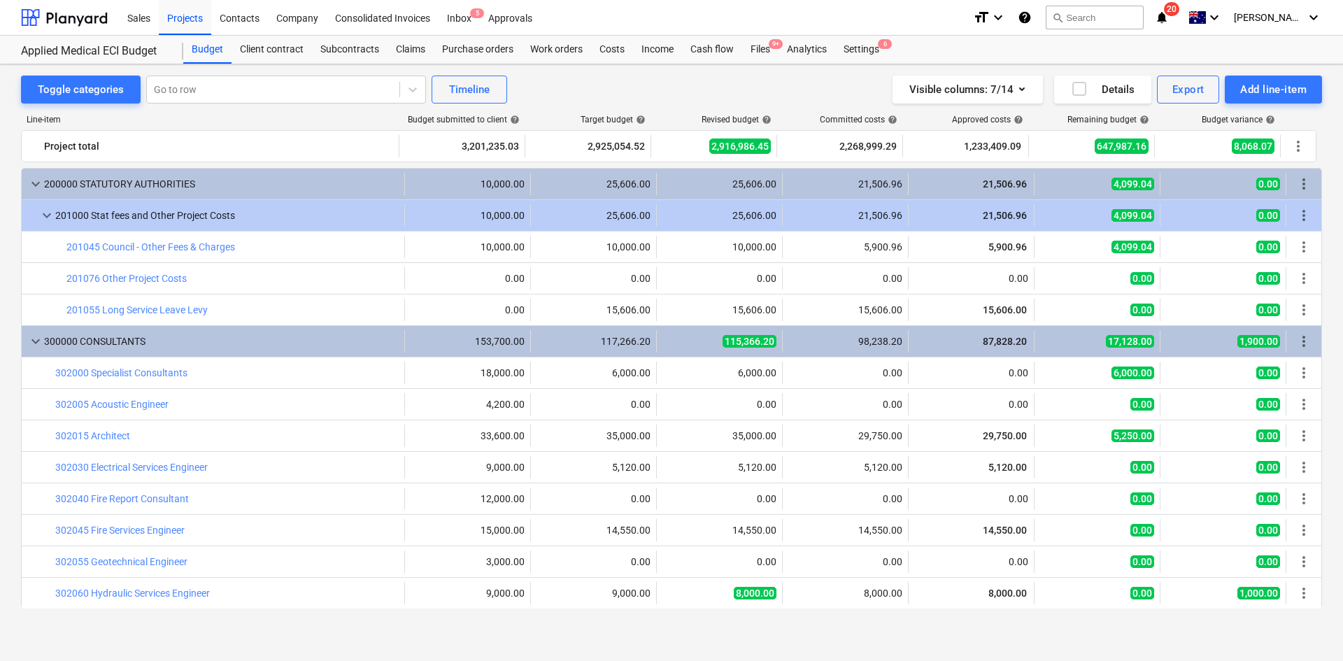
click at [275, 120] on div "Line-item" at bounding box center [210, 120] width 379 height 10
click at [402, 47] on div "Claims" at bounding box center [411, 50] width 46 height 28
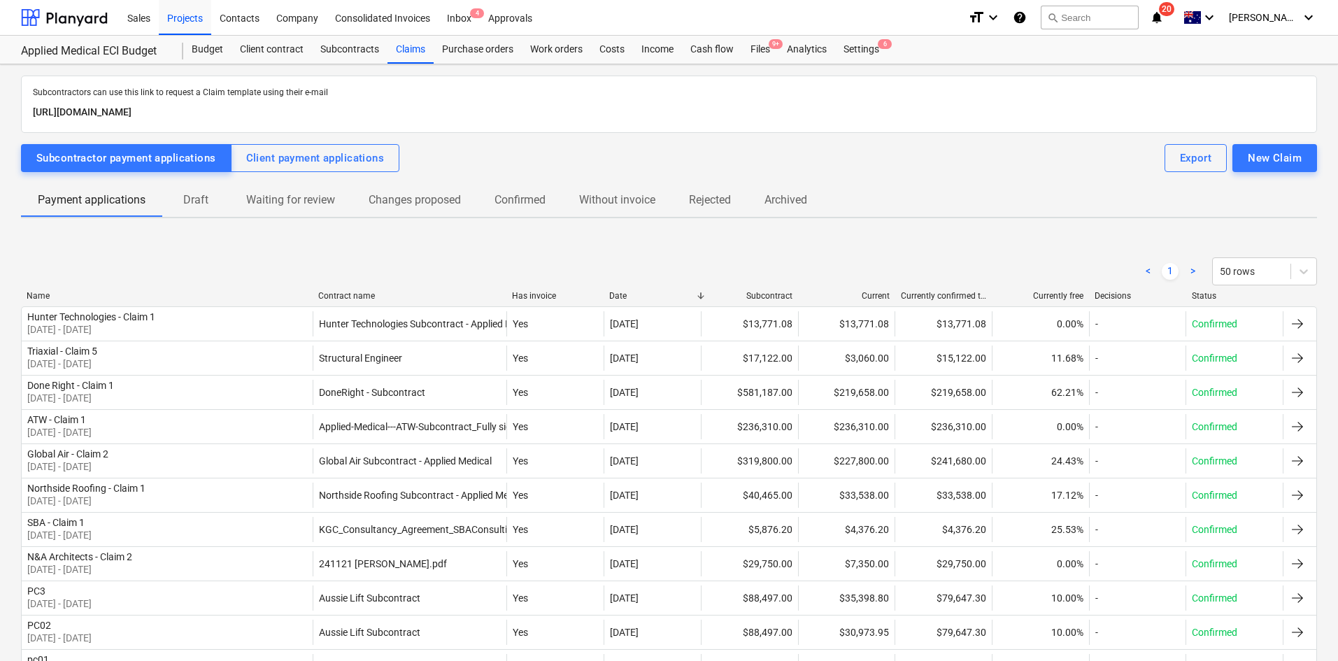
click at [201, 199] on p "Draft" at bounding box center [196, 200] width 34 height 17
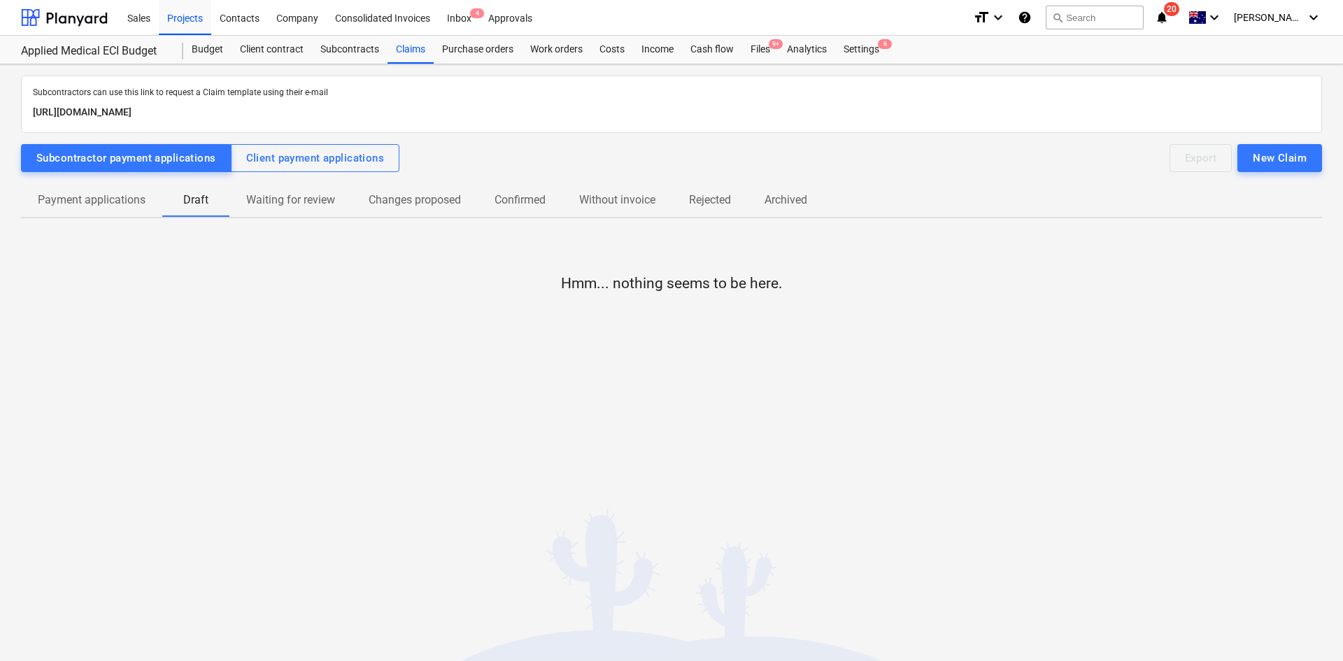
click at [99, 201] on p "Payment applications" at bounding box center [92, 200] width 108 height 17
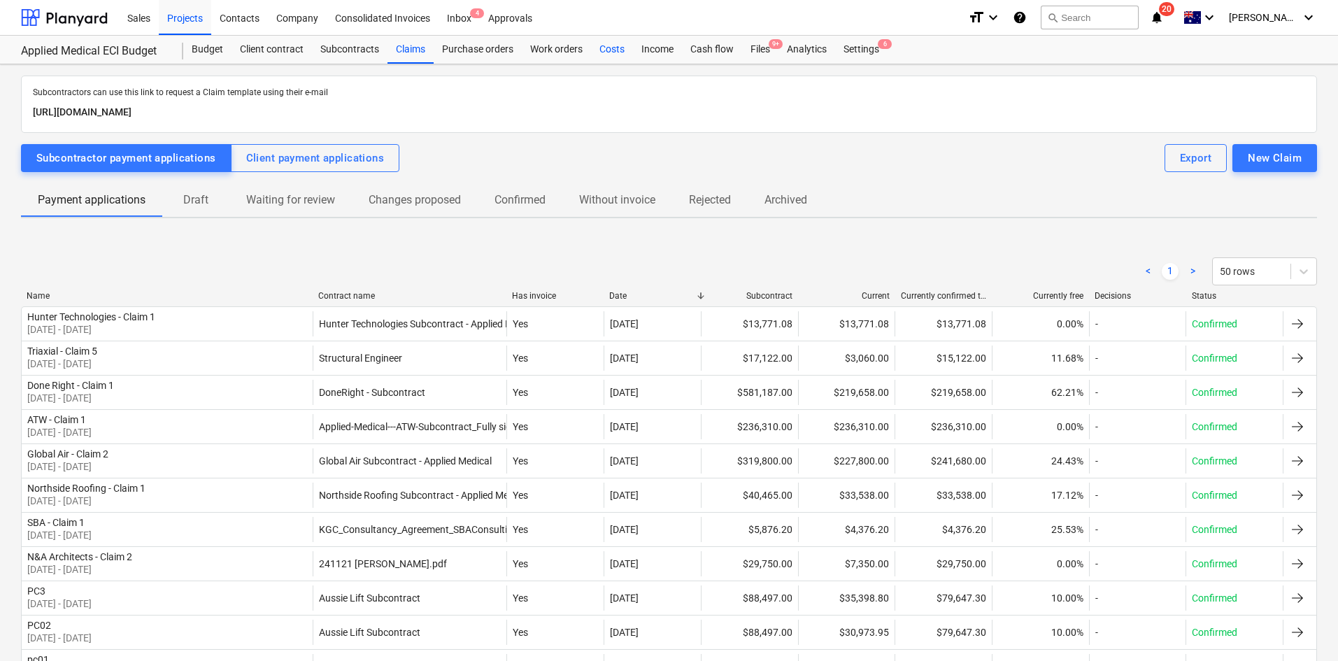
click at [604, 46] on div "Costs" at bounding box center [612, 50] width 42 height 28
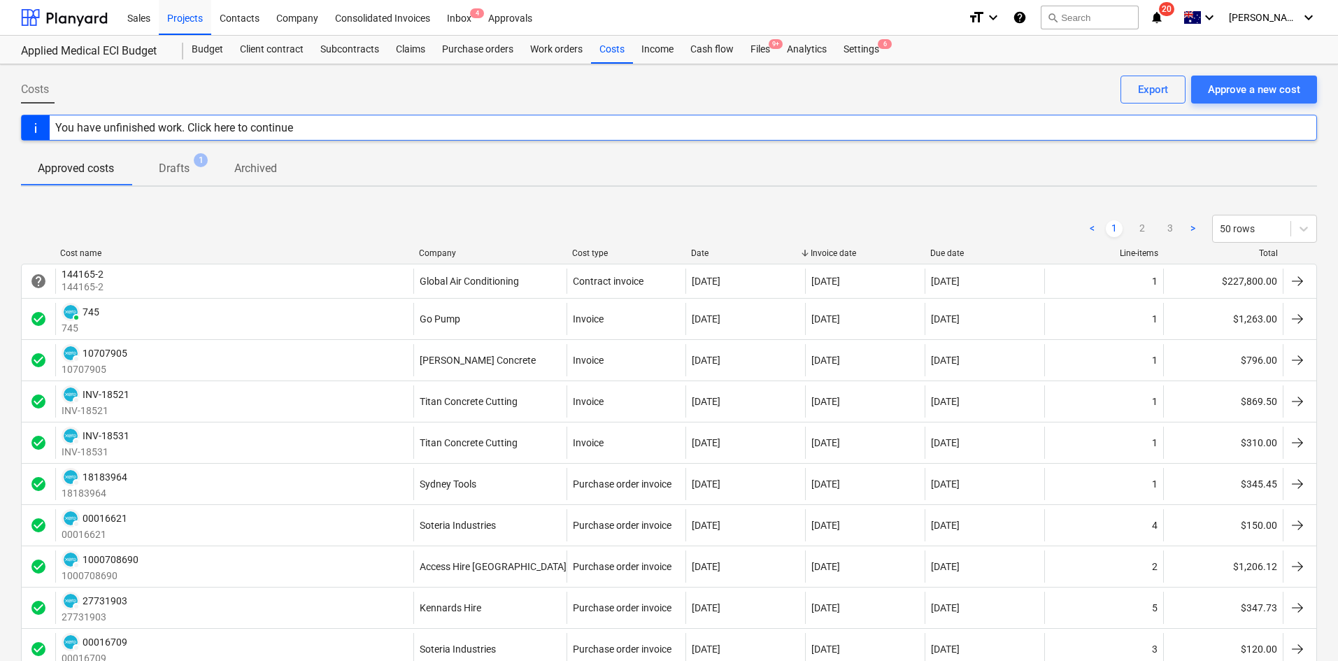
click at [444, 256] on div "Company" at bounding box center [490, 253] width 142 height 10
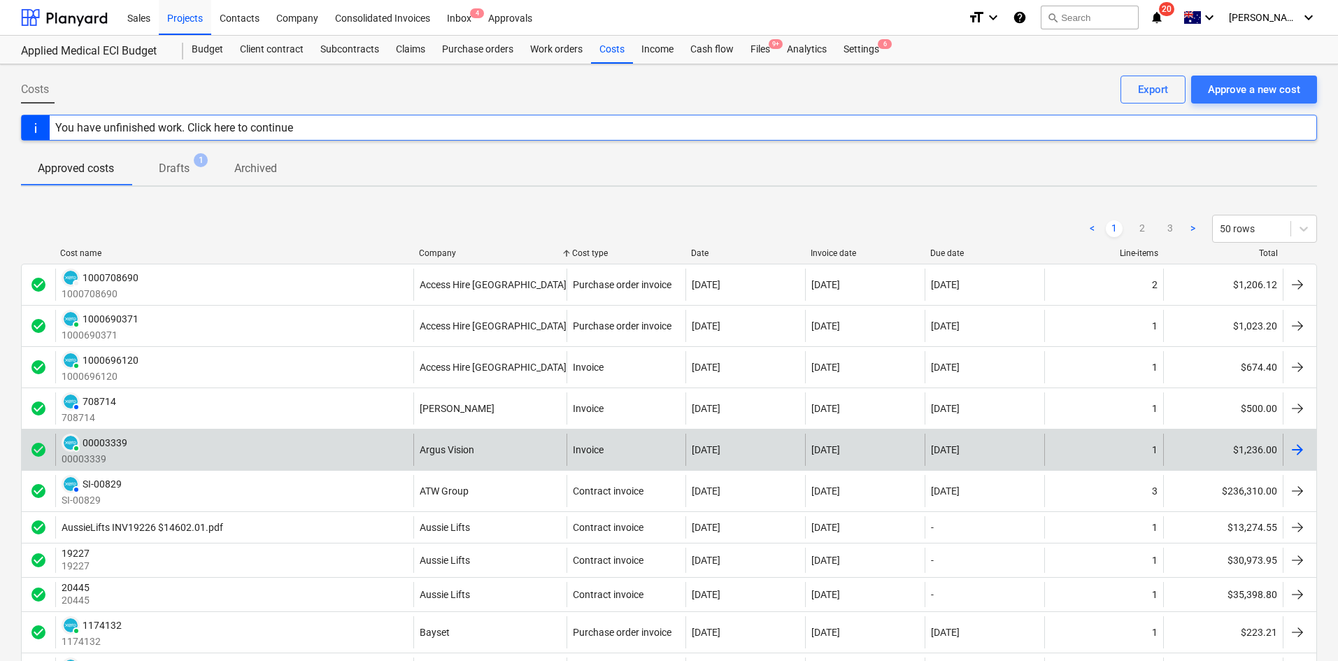
click at [339, 446] on div "PAID 00003339 00003339" at bounding box center [234, 450] width 358 height 32
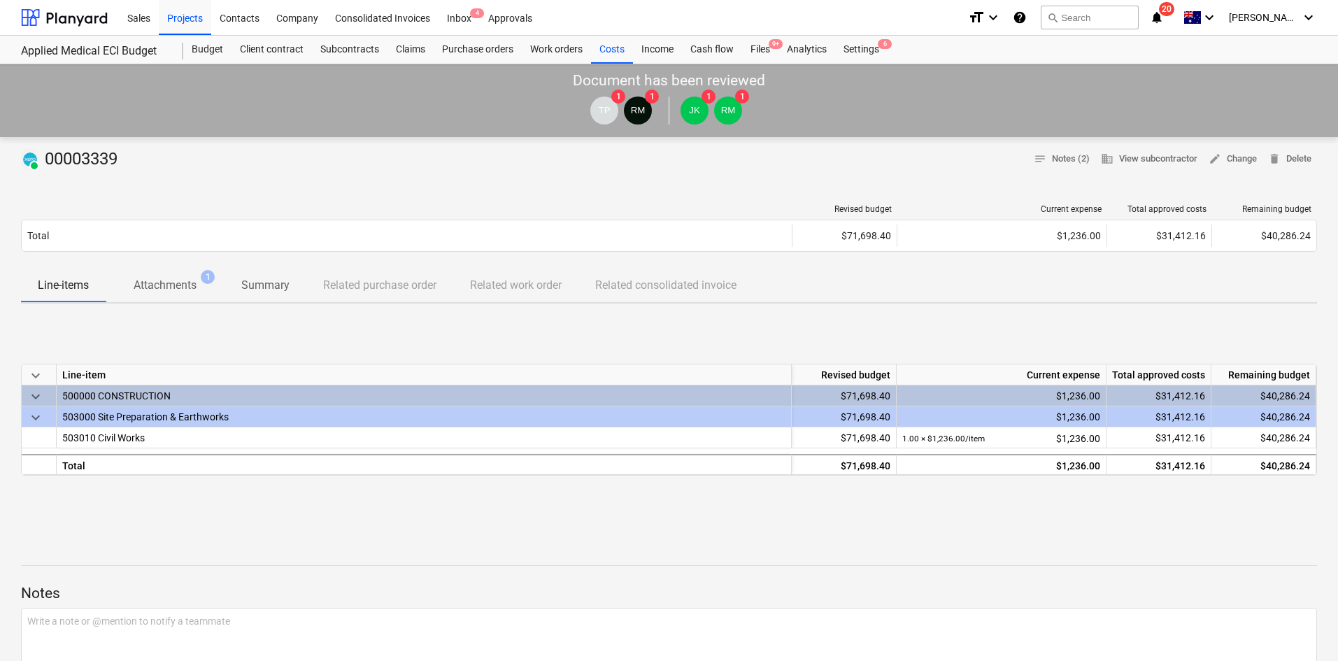
click at [160, 286] on p "Attachments" at bounding box center [165, 285] width 63 height 17
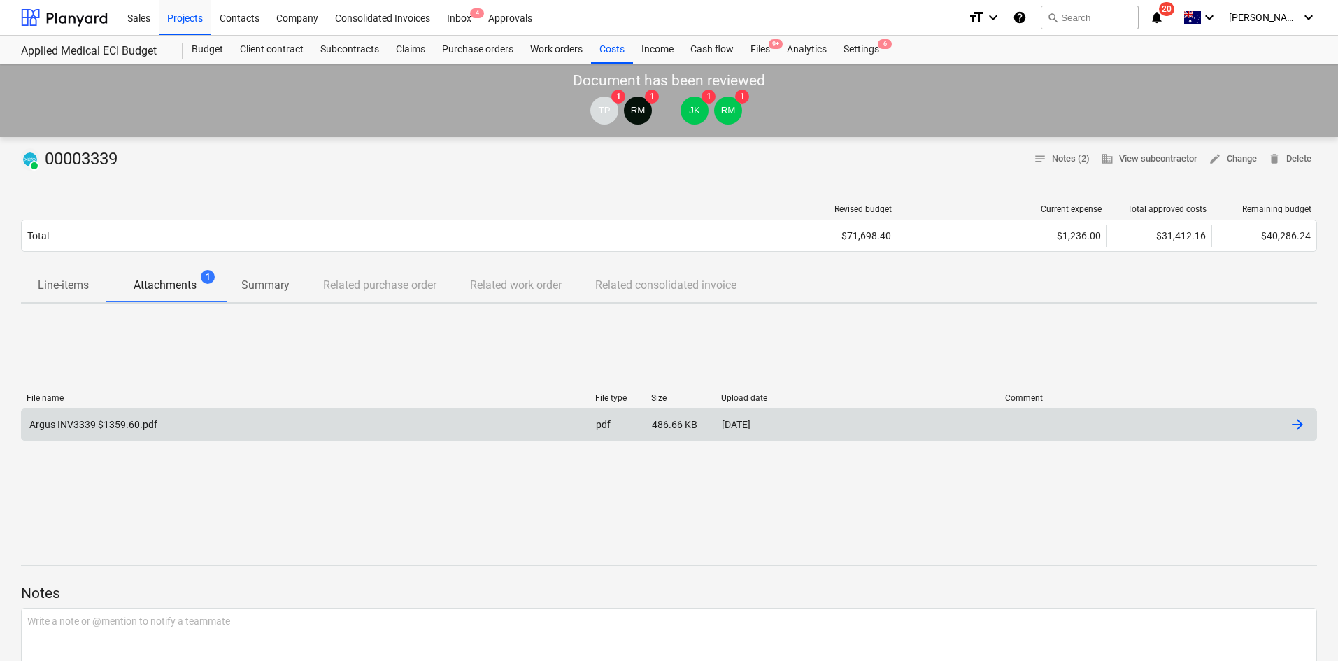
click at [159, 416] on div "Argus INV3339 $1359.60.pdf" at bounding box center [306, 424] width 568 height 22
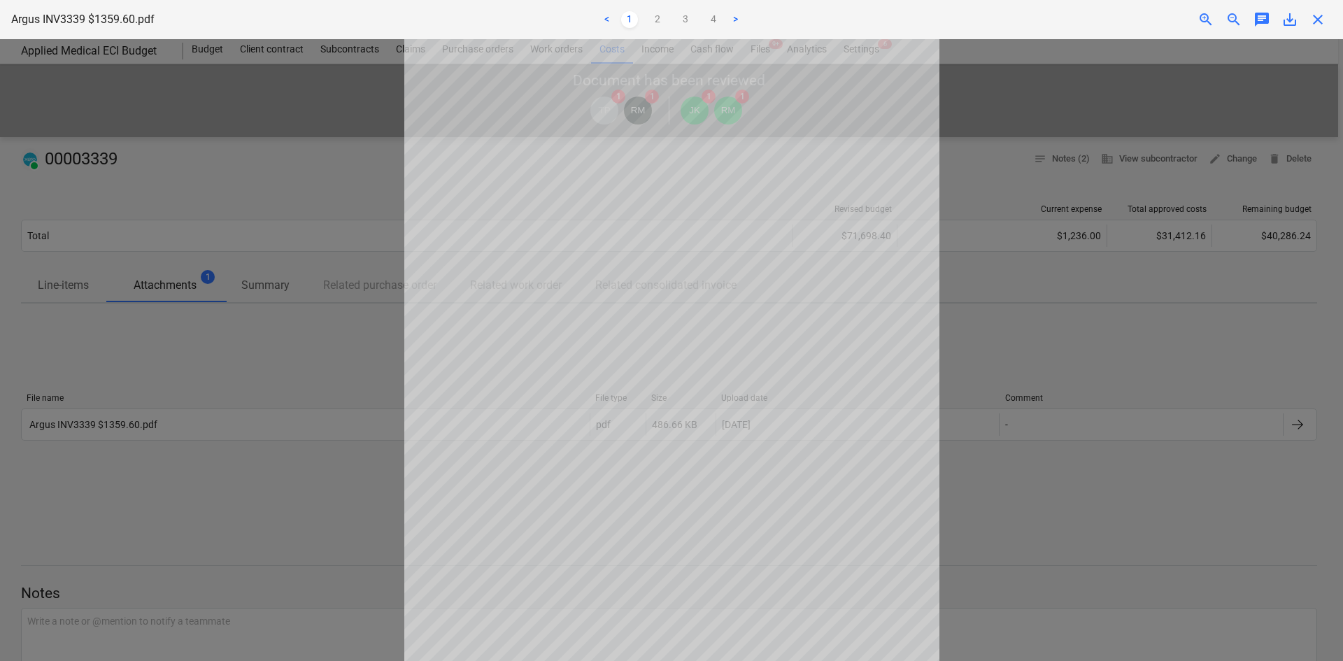
click at [1134, 262] on div at bounding box center [671, 350] width 1343 height 622
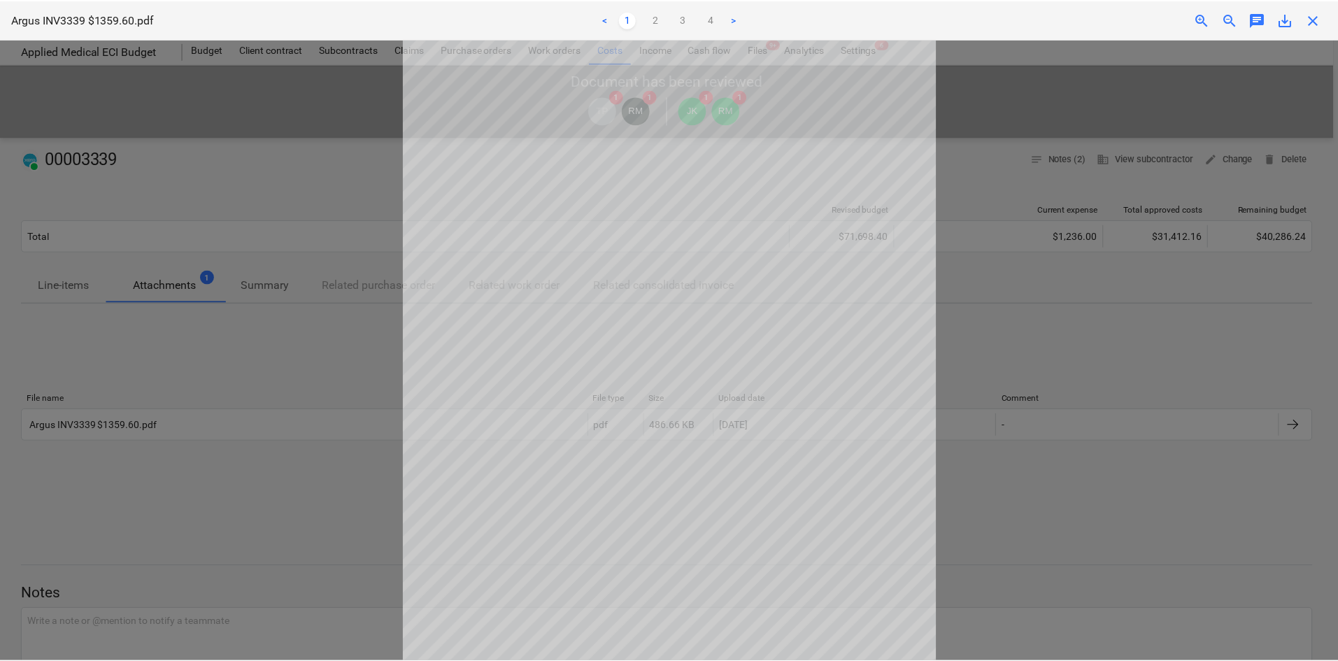
scroll to position [1, 0]
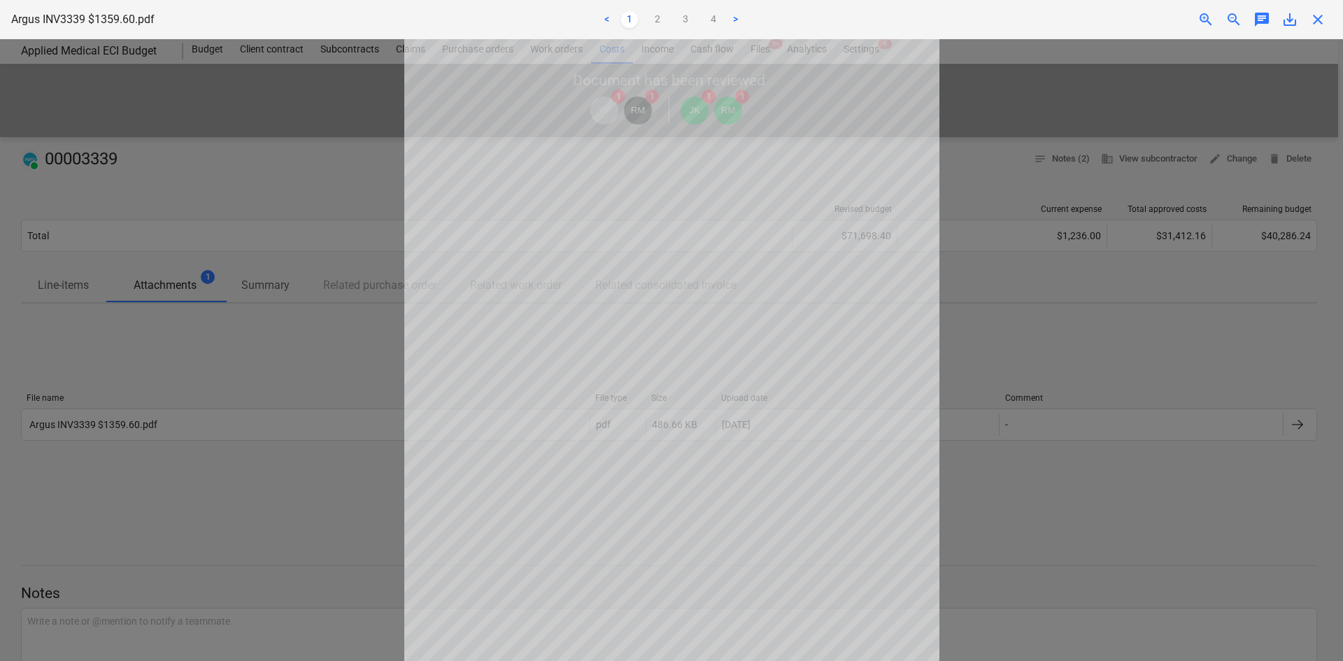
click at [1317, 22] on span "close" at bounding box center [1318, 19] width 17 height 17
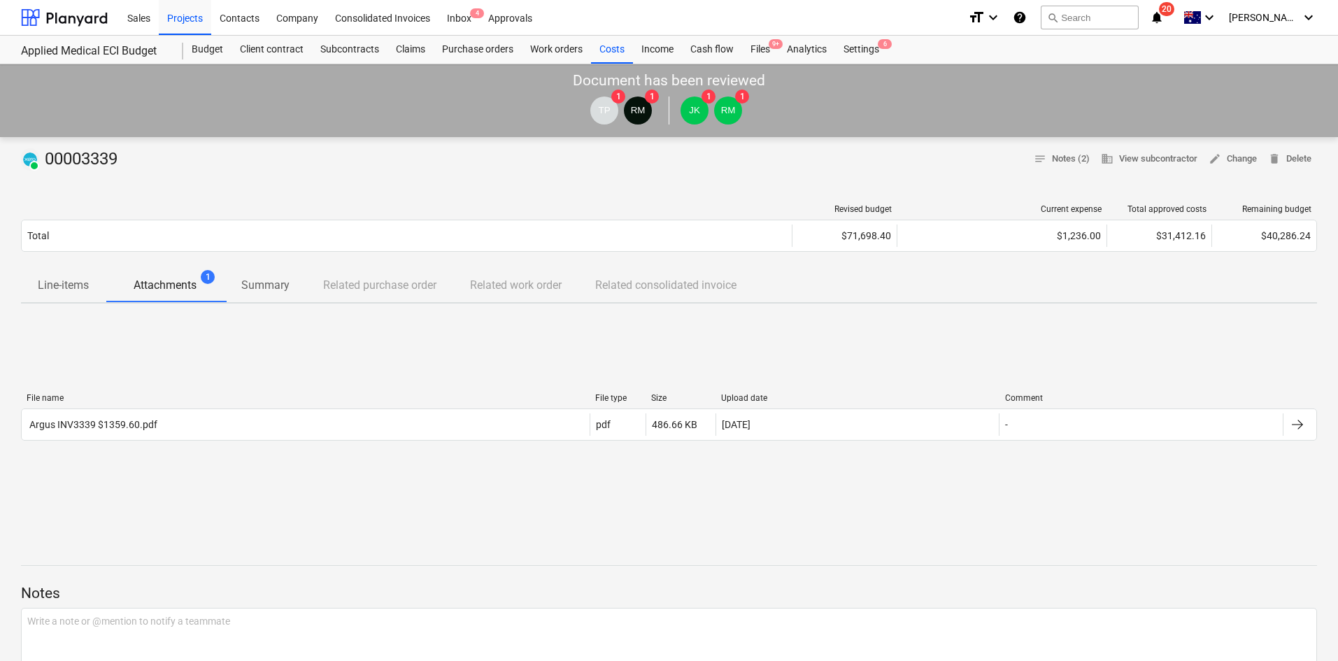
click at [485, 182] on div "PAID 00003339 notes Notes (2) business View subcontractor edit Change delete De…" at bounding box center [669, 591] width 1338 height 909
click at [351, 163] on div "PAID 00003339 notes Notes (2) business View subcontractor edit Change delete De…" at bounding box center [669, 159] width 1296 height 22
click at [618, 51] on div "Costs" at bounding box center [612, 50] width 42 height 28
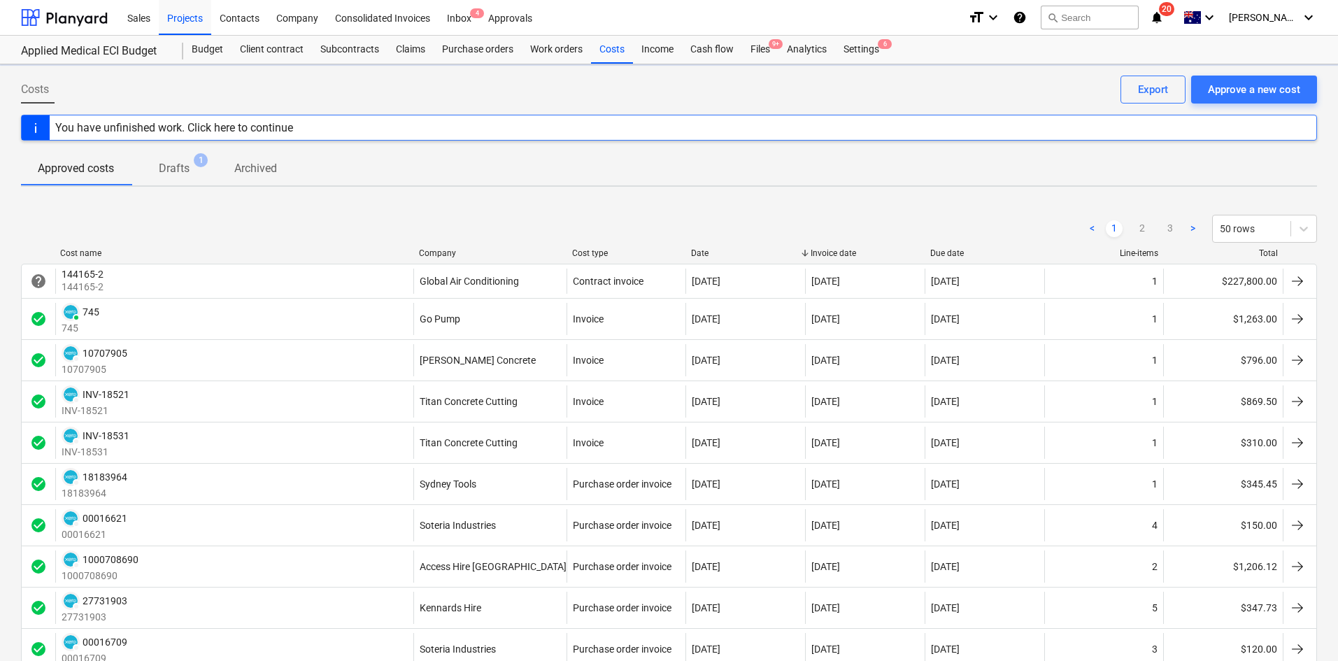
click at [441, 251] on div "Company" at bounding box center [490, 253] width 142 height 10
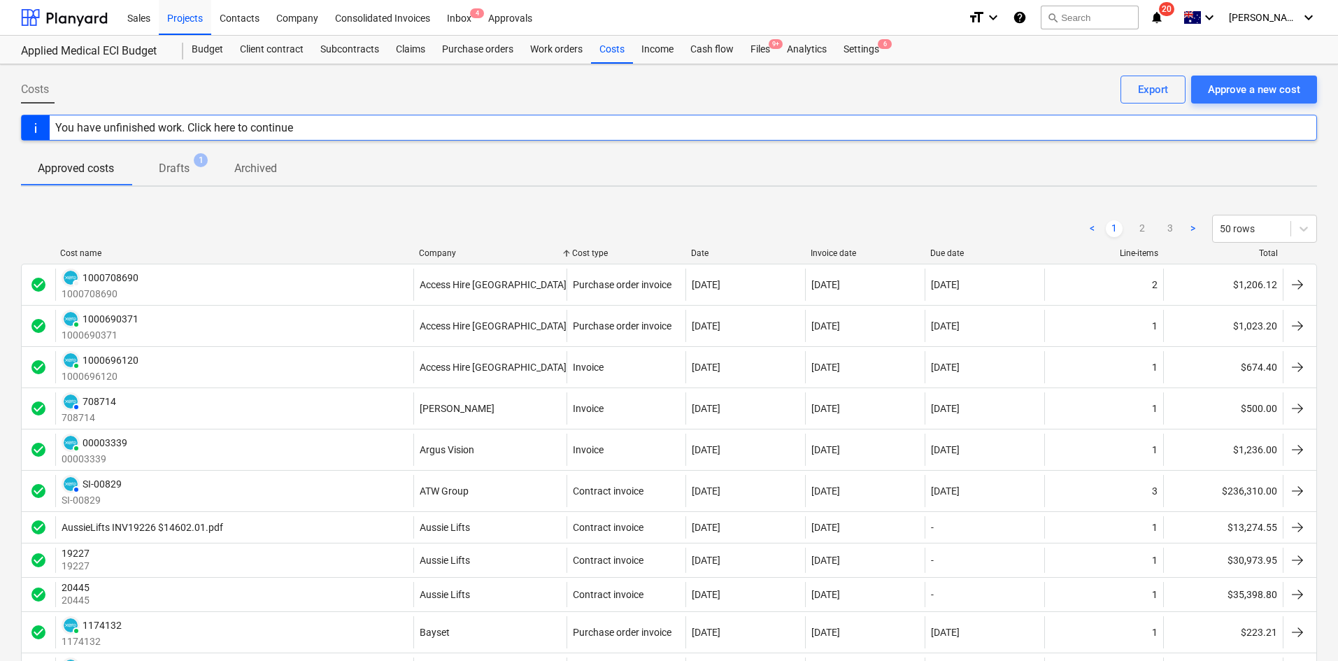
click at [417, 48] on div "Claims" at bounding box center [411, 50] width 46 height 28
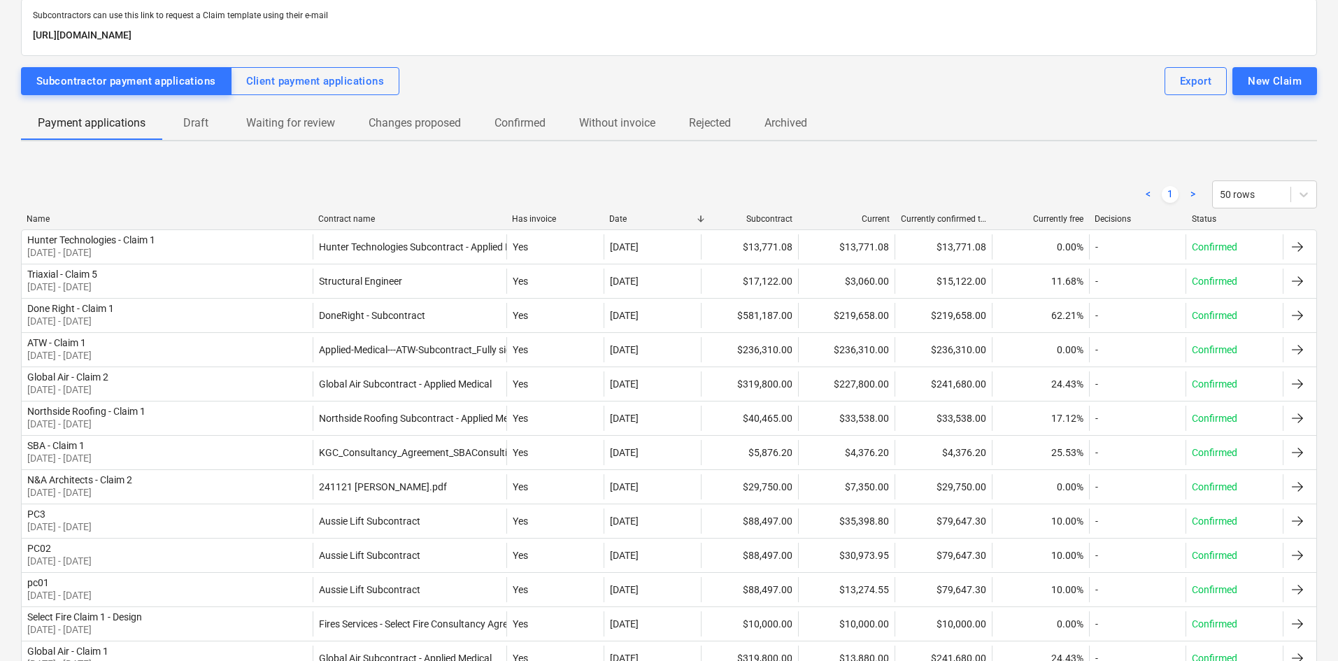
scroll to position [70, 0]
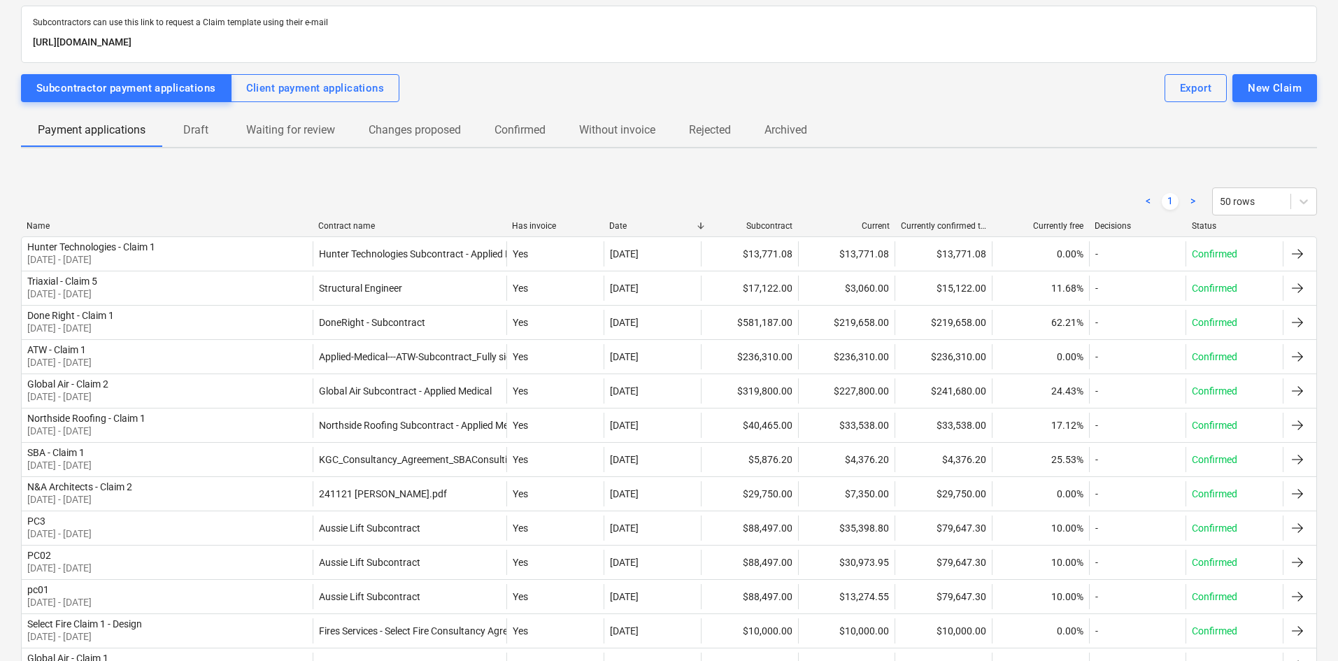
click at [346, 229] on div "Contract name" at bounding box center [409, 226] width 183 height 10
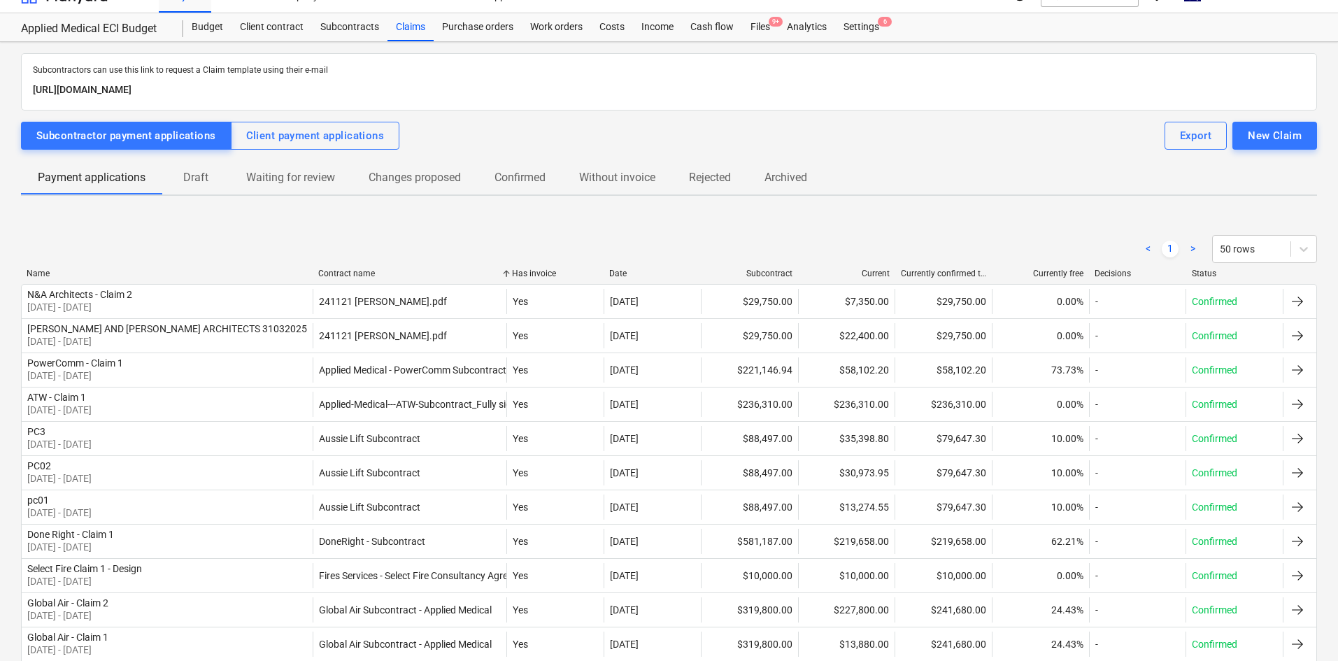
scroll to position [0, 0]
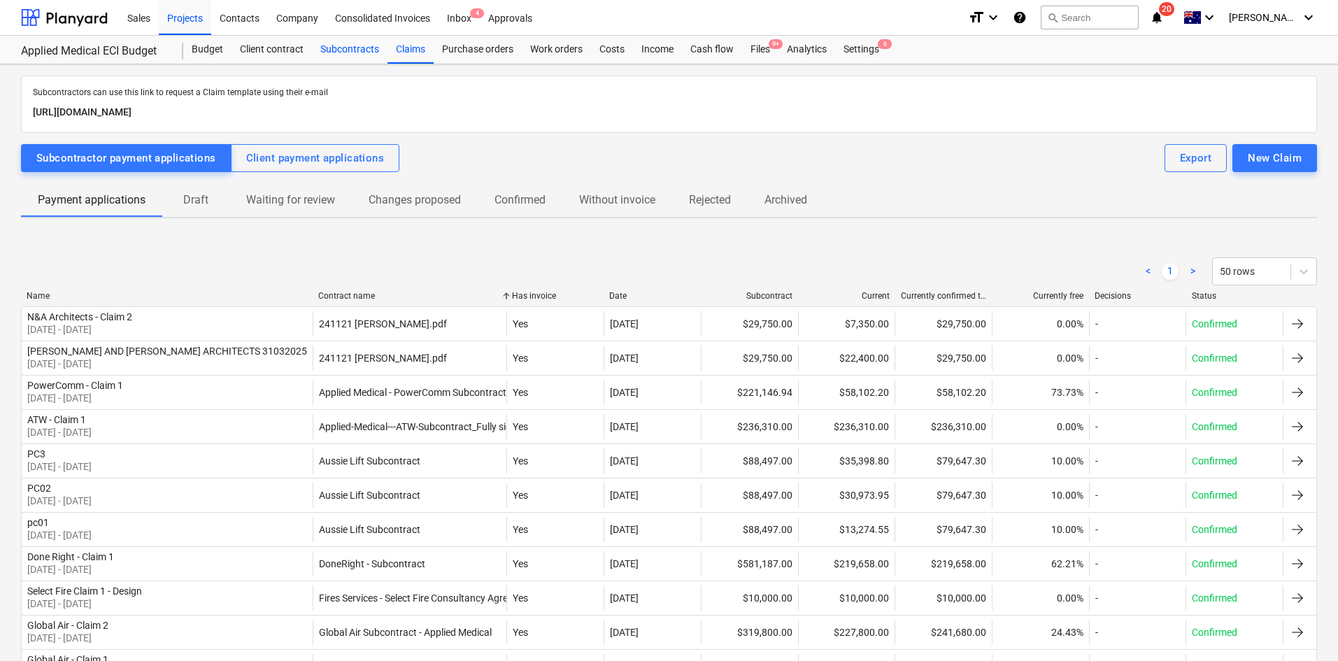
click at [343, 48] on div "Subcontracts" at bounding box center [350, 50] width 76 height 28
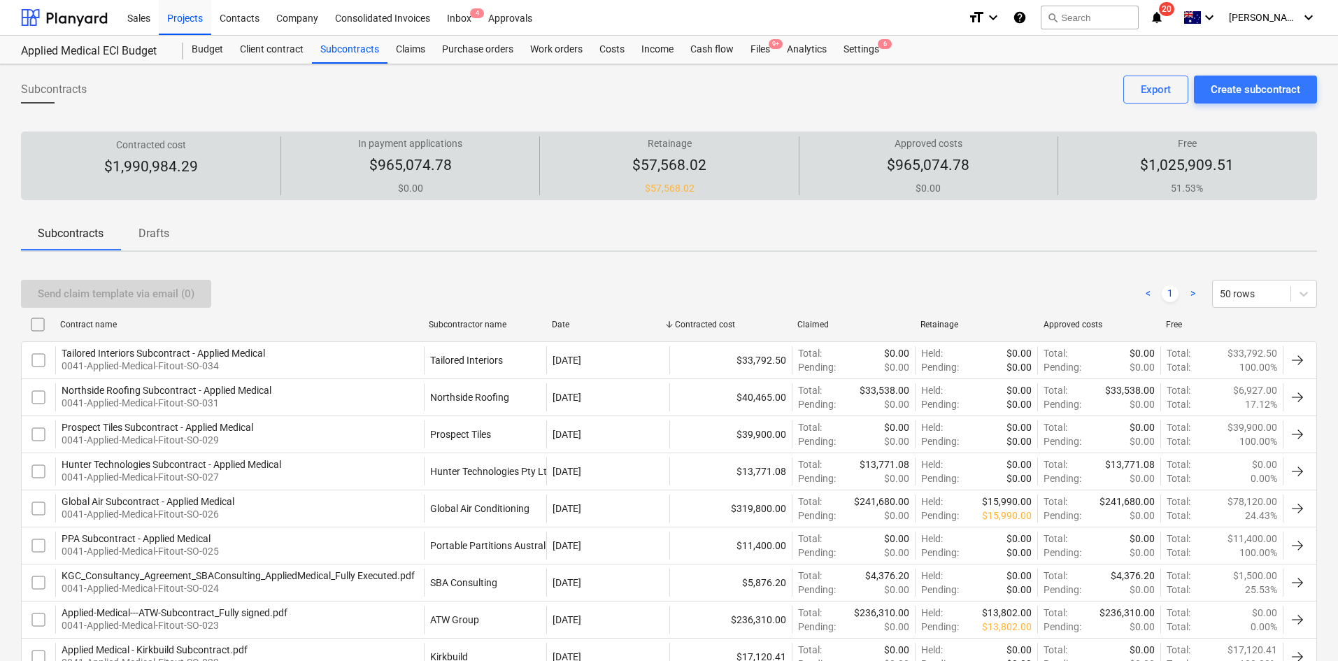
drag, startPoint x: 533, startPoint y: 250, endPoint x: 482, endPoint y: 184, distance: 83.8
click at [533, 251] on div "Subcontracts Drafts" at bounding box center [669, 234] width 1296 height 35
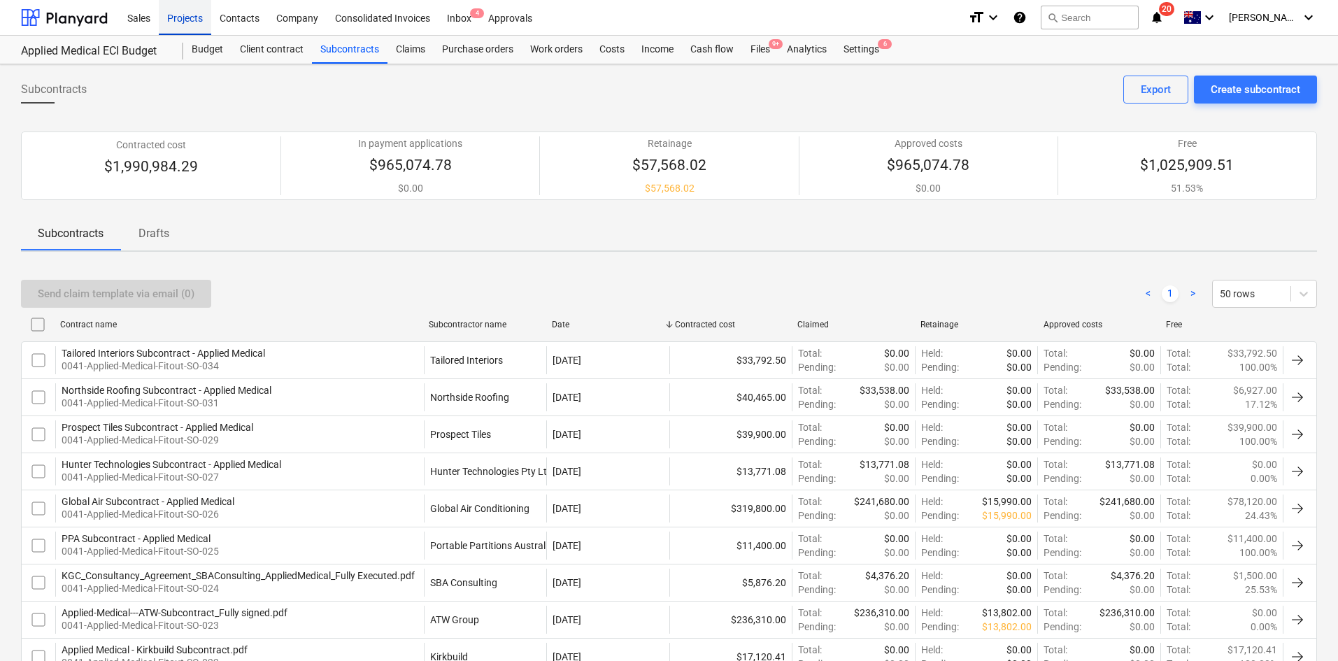
click at [179, 22] on div "Projects" at bounding box center [185, 17] width 52 height 36
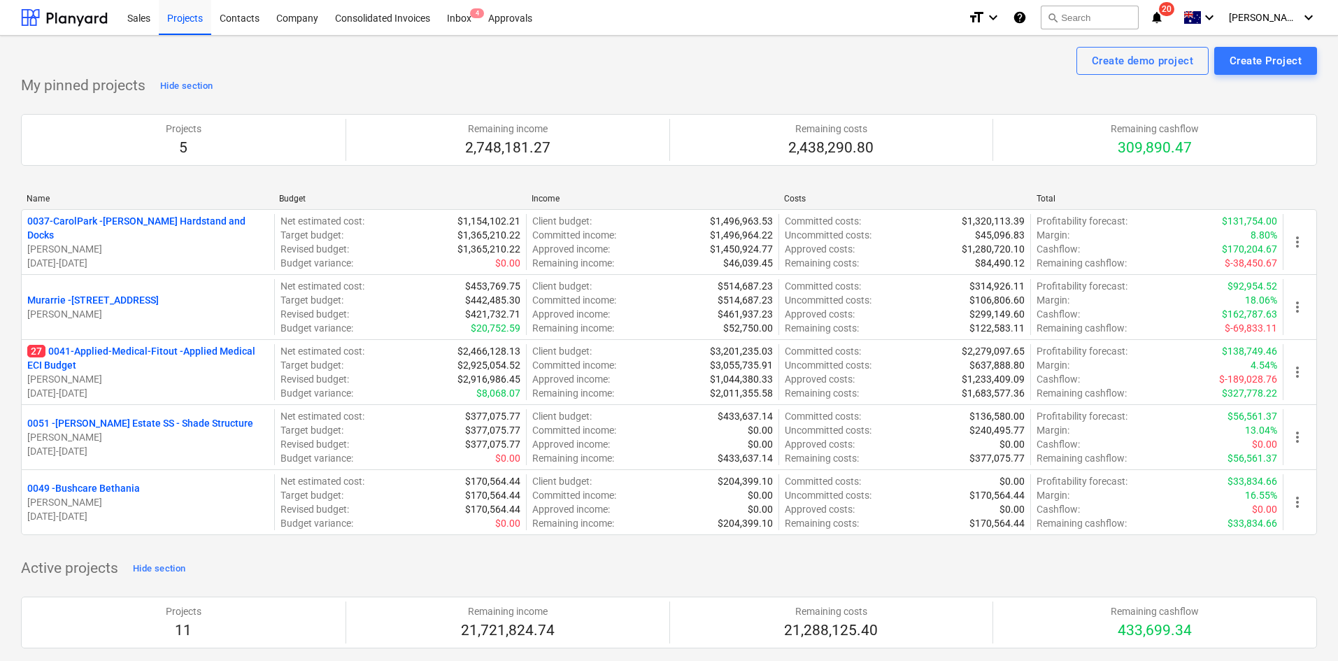
drag, startPoint x: 47, startPoint y: 360, endPoint x: 732, endPoint y: 5, distance: 771.3
click at [47, 359] on p "27 0041-Applied-Medical-Fitout - Applied Medical ECI Budget" at bounding box center [147, 358] width 241 height 28
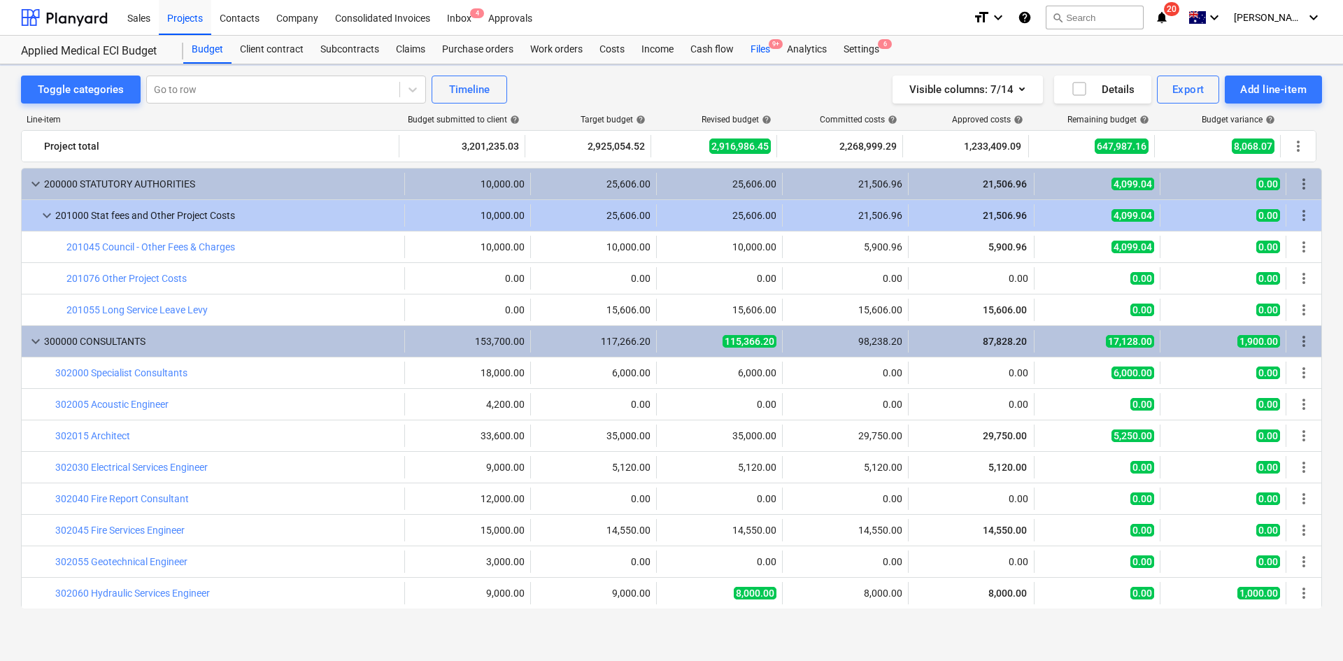
click at [759, 48] on div "Files 9+" at bounding box center [760, 50] width 36 height 28
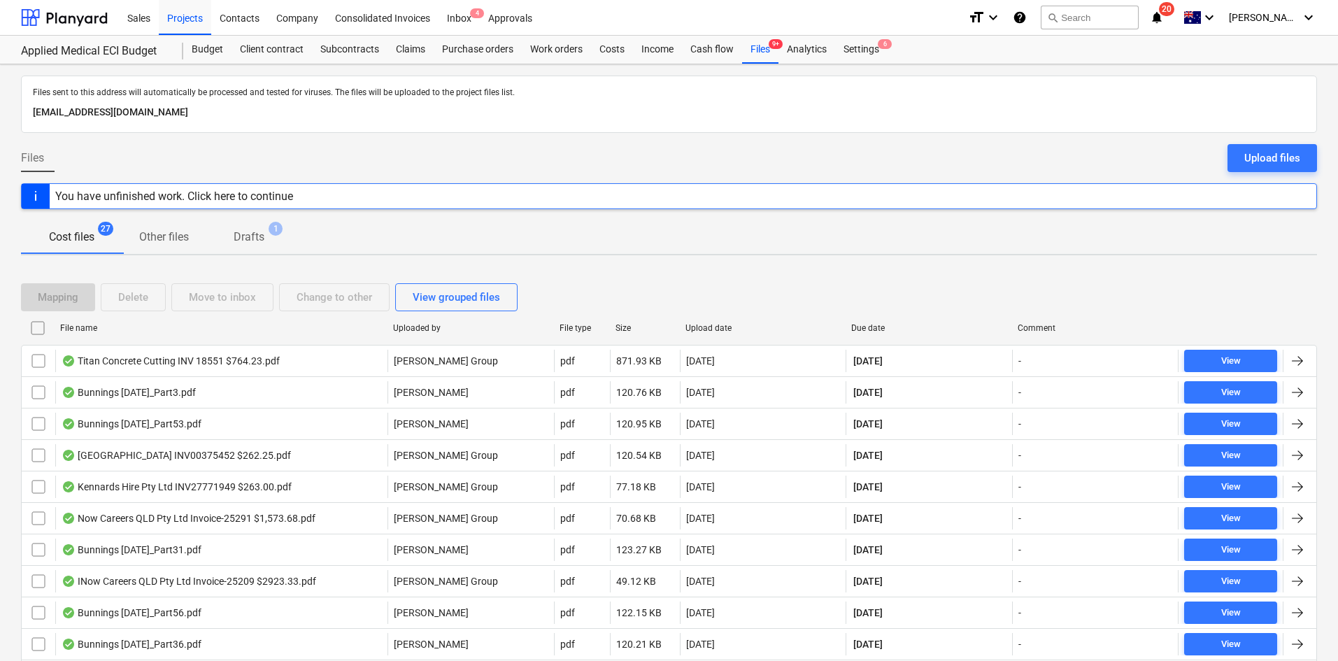
click at [881, 328] on div "Due date" at bounding box center [928, 328] width 155 height 10
checkbox input "false"
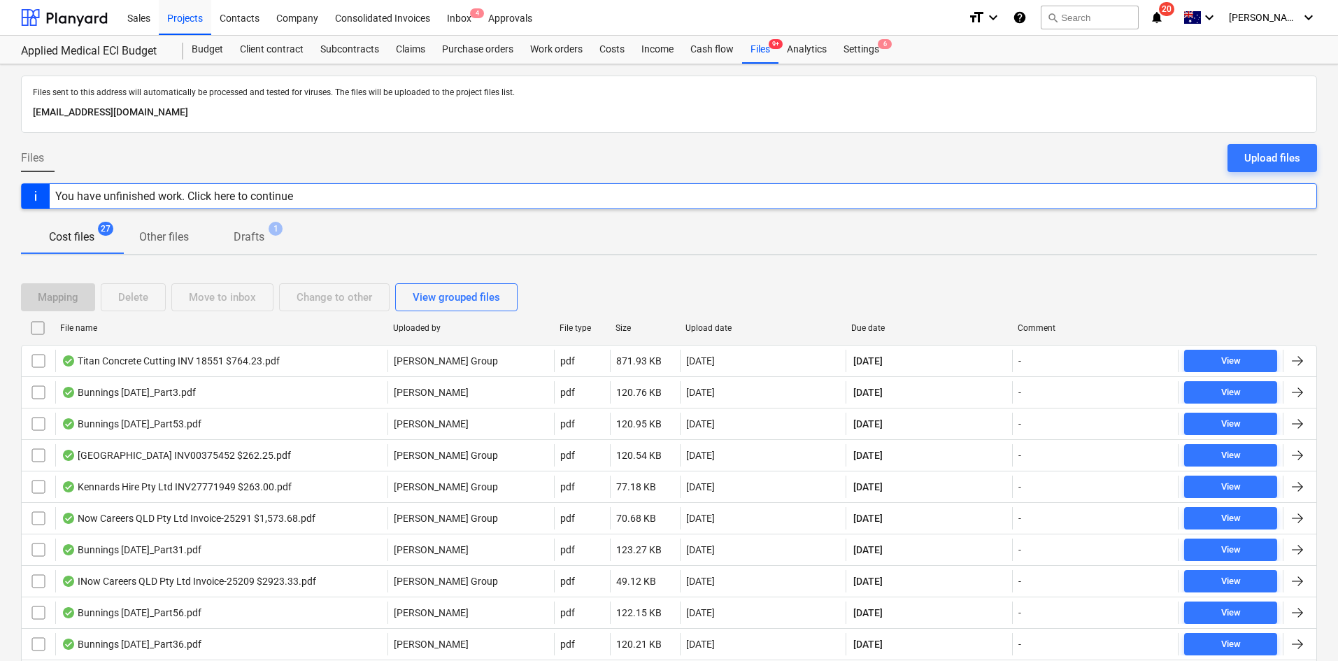
checkbox input "false"
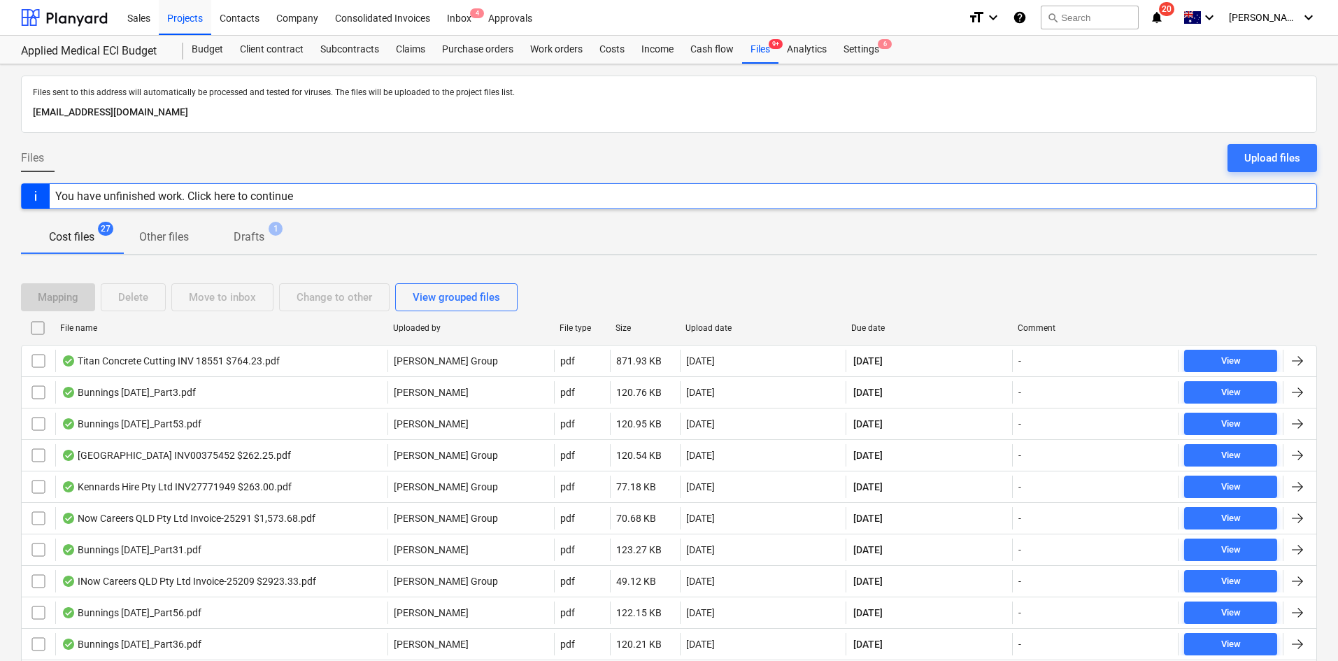
checkbox input "false"
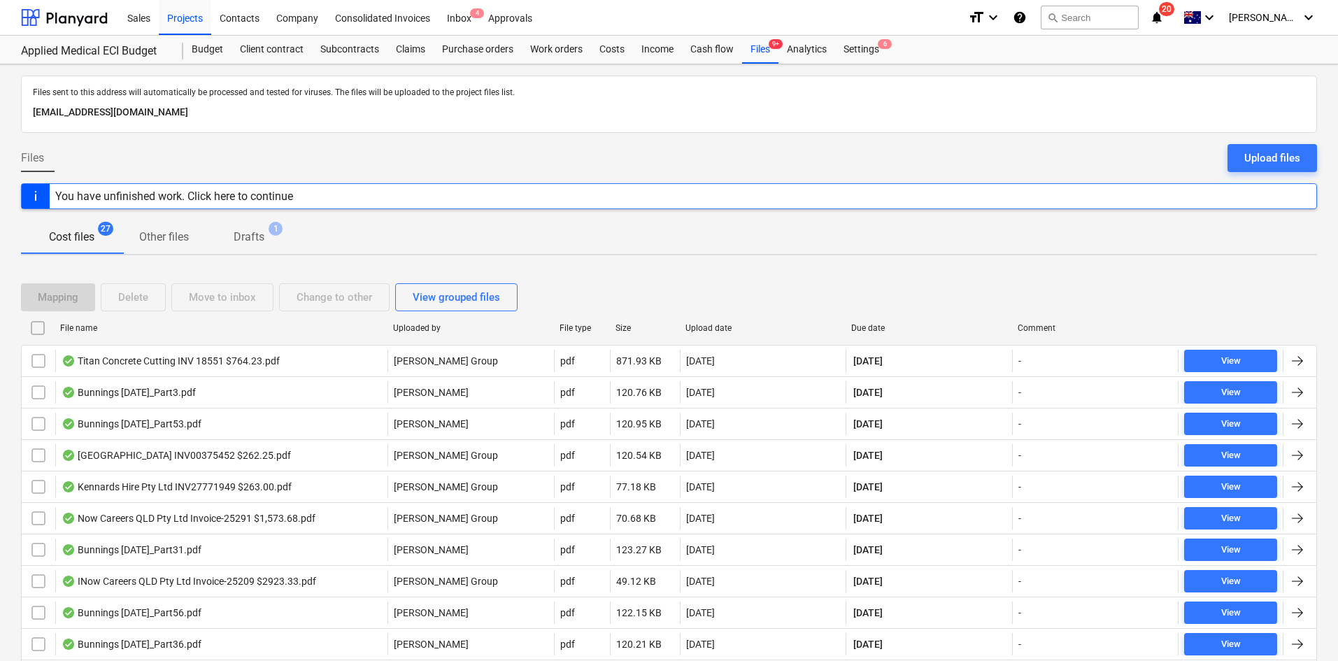
checkbox input "false"
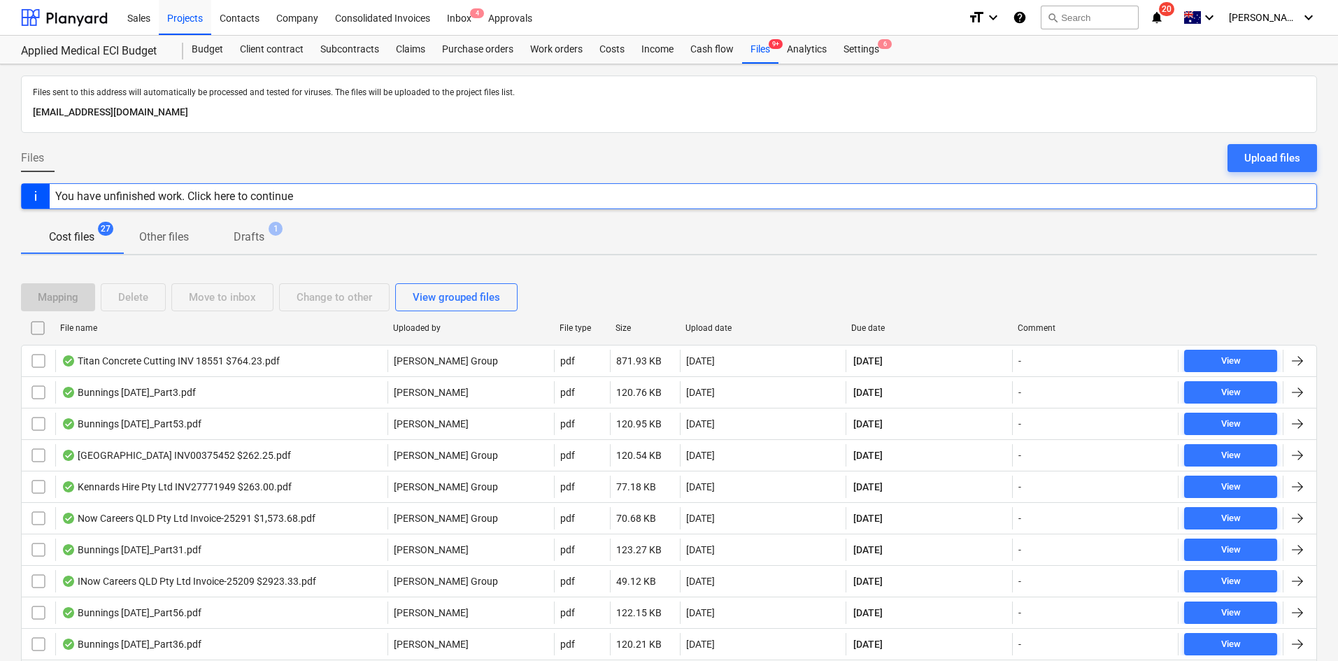
checkbox input "false"
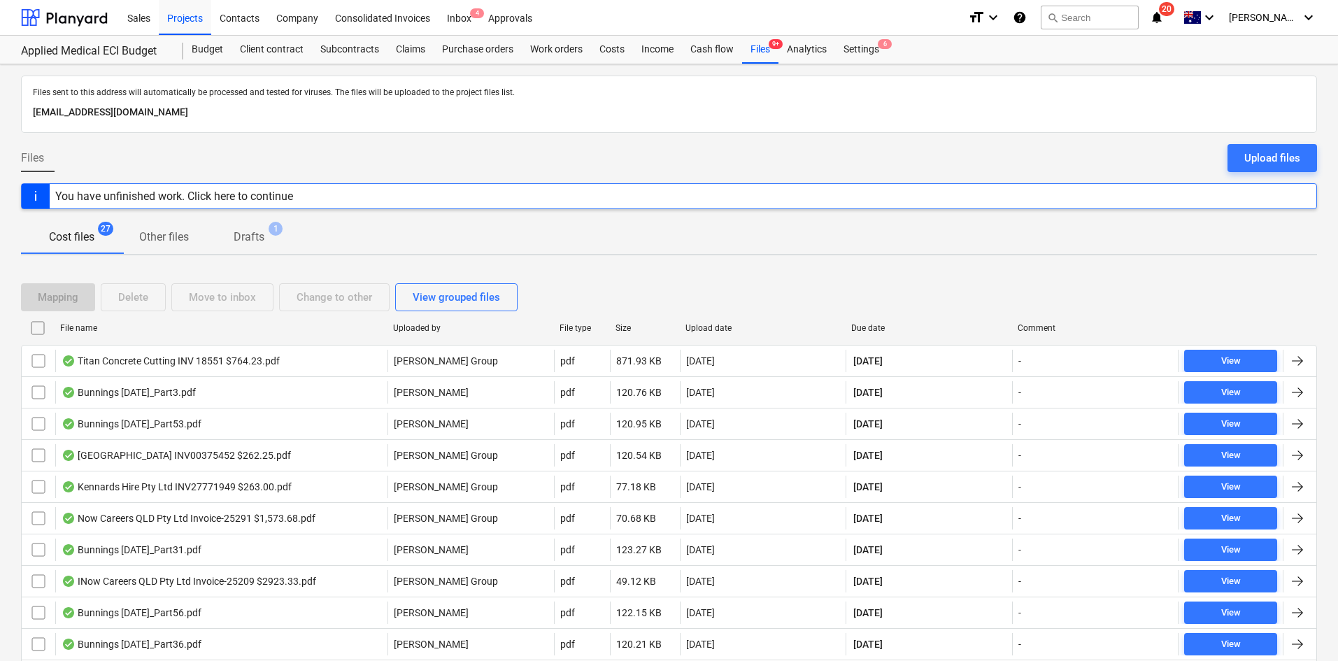
checkbox input "false"
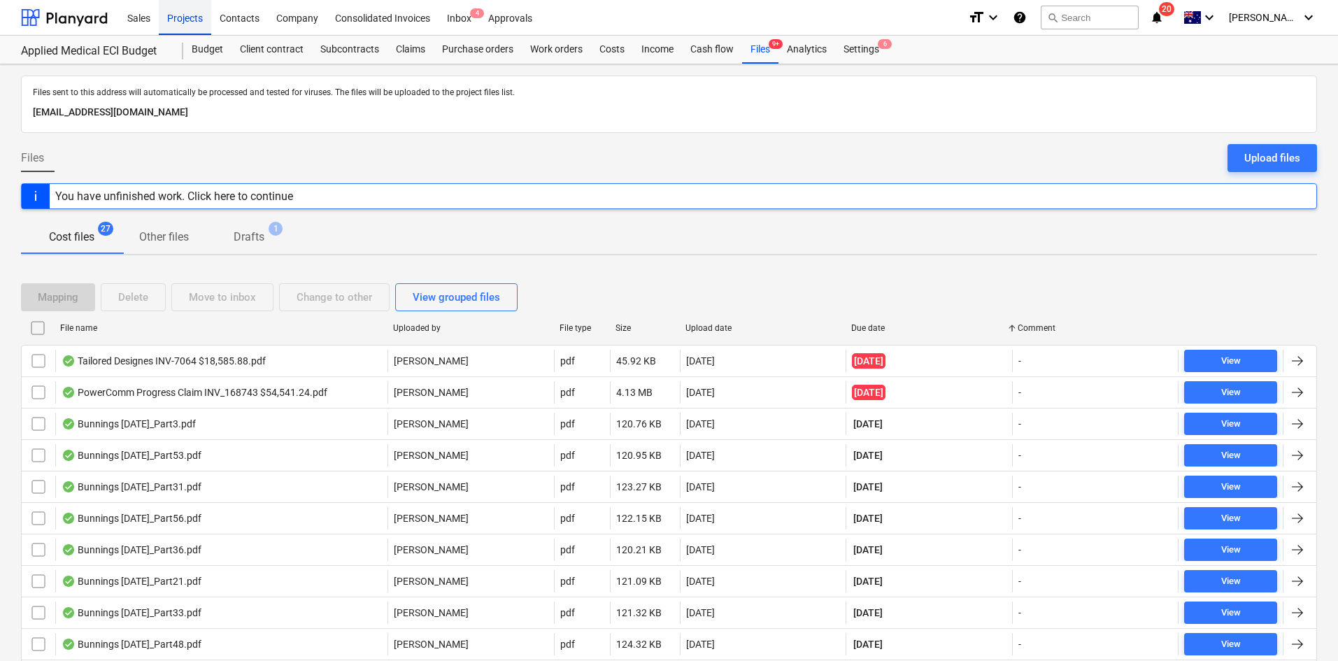
click at [200, 18] on div "Projects" at bounding box center [185, 17] width 52 height 36
